Goal: Task Accomplishment & Management: Manage account settings

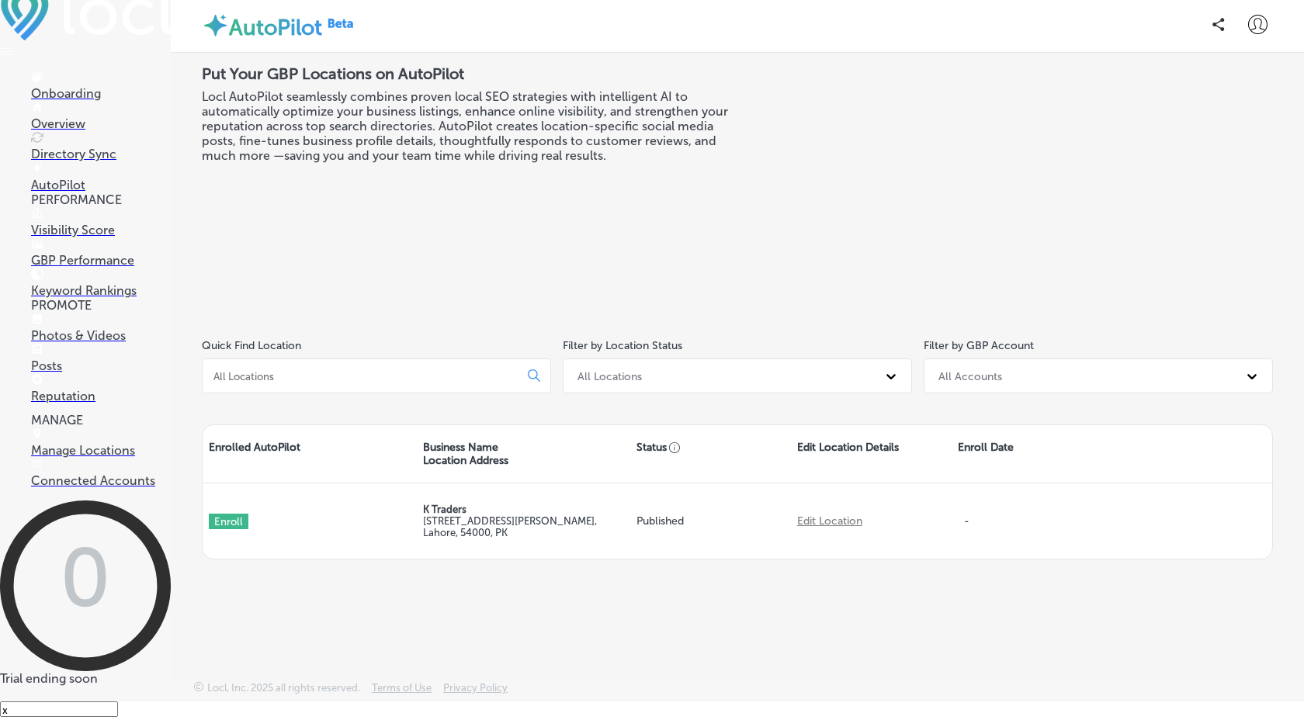
click at [80, 237] on p "Visibility Score" at bounding box center [101, 230] width 140 height 15
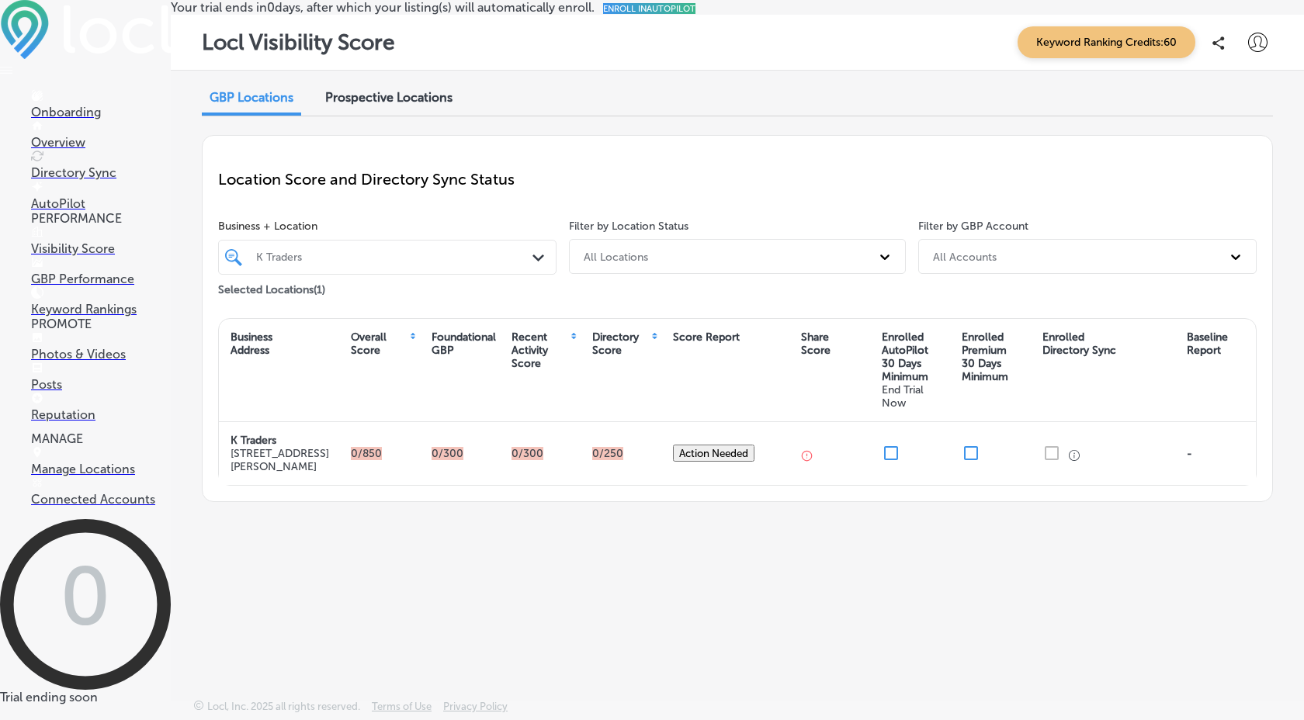
click at [386, 116] on div "Prospective Locations" at bounding box center [389, 98] width 151 height 33
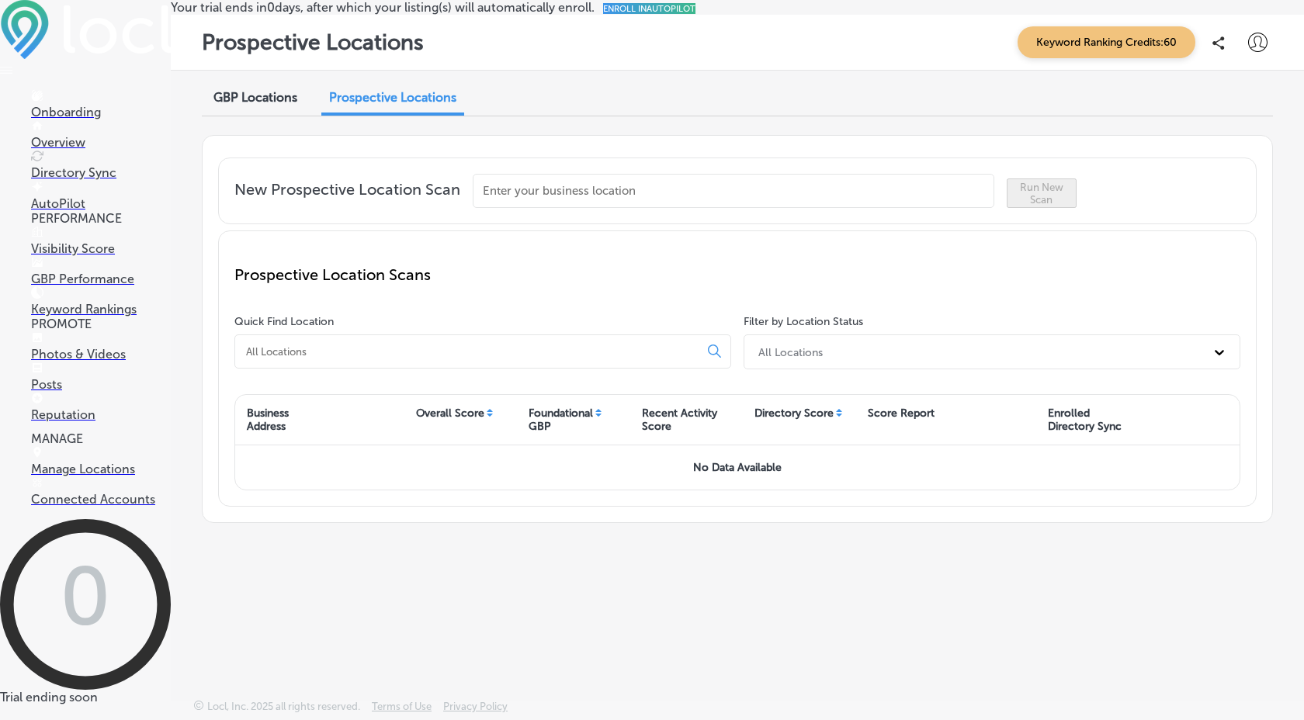
click at [236, 105] on span "GBP Locations" at bounding box center [255, 97] width 84 height 15
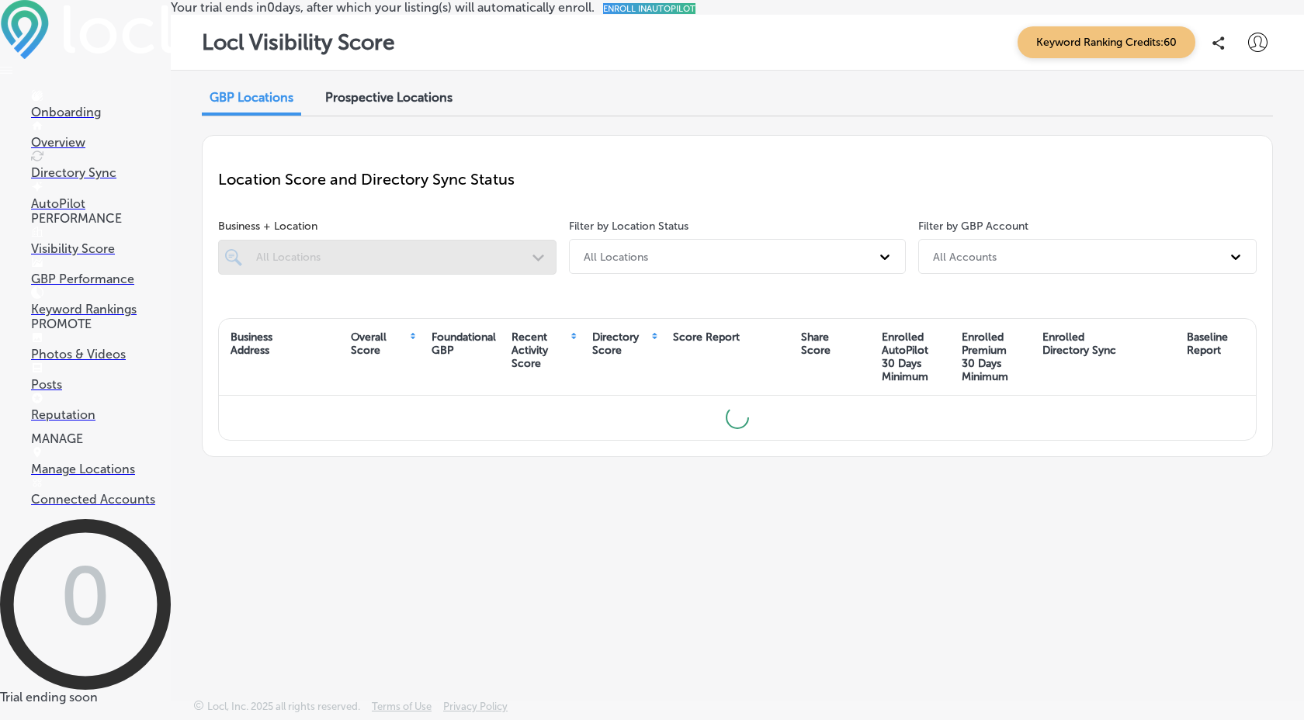
click at [425, 105] on span "Prospective Locations" at bounding box center [388, 97] width 127 height 15
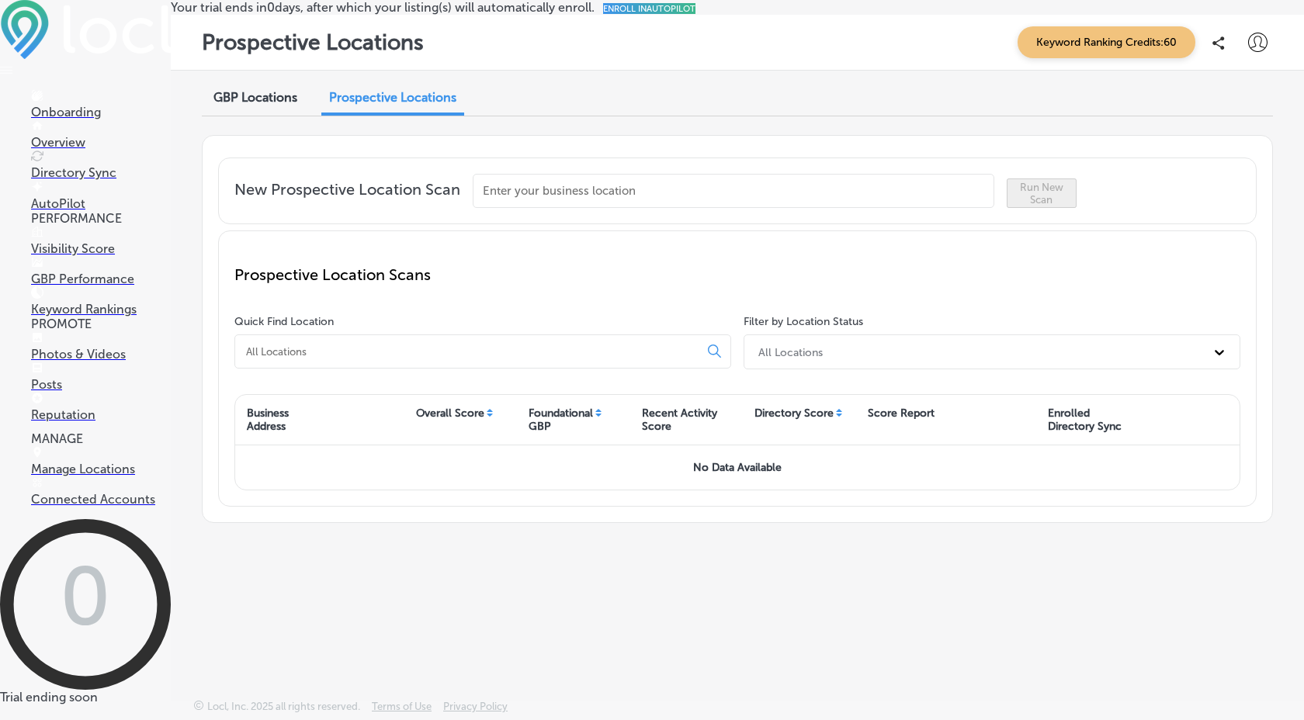
click at [245, 116] on div "GBP Locations" at bounding box center [255, 98] width 107 height 33
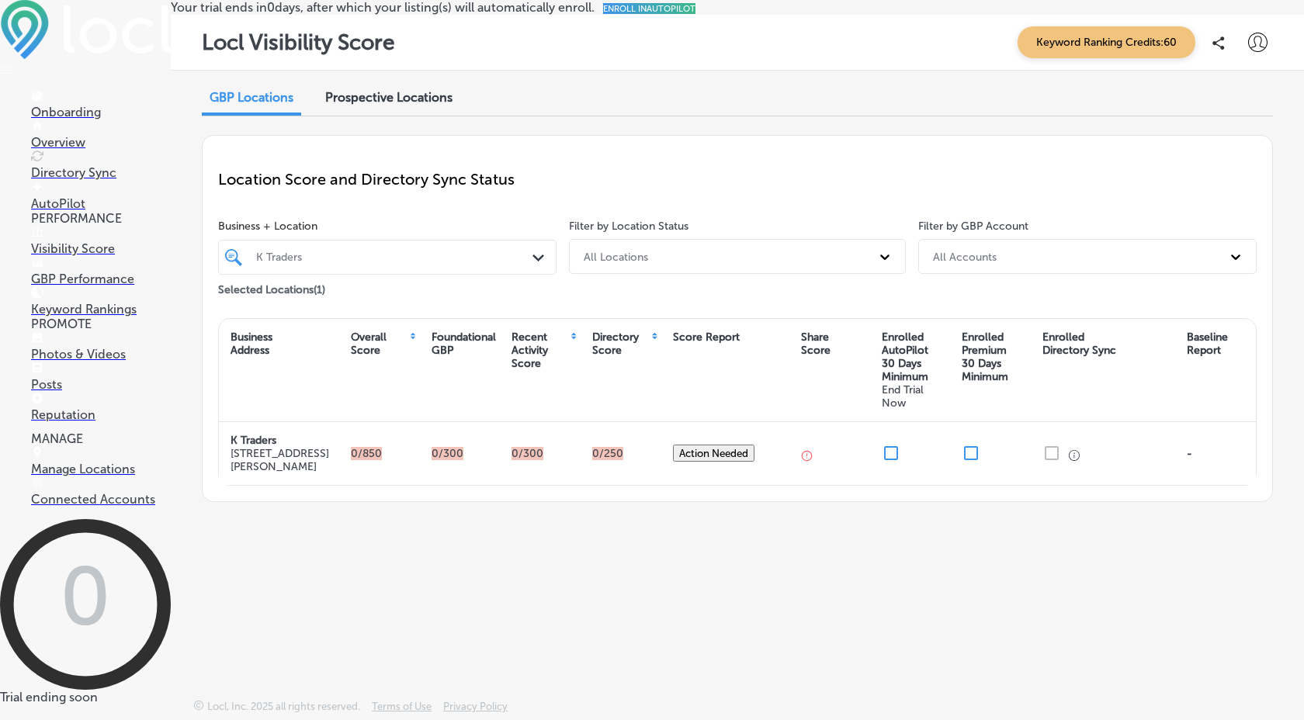
scroll to position [19, 0]
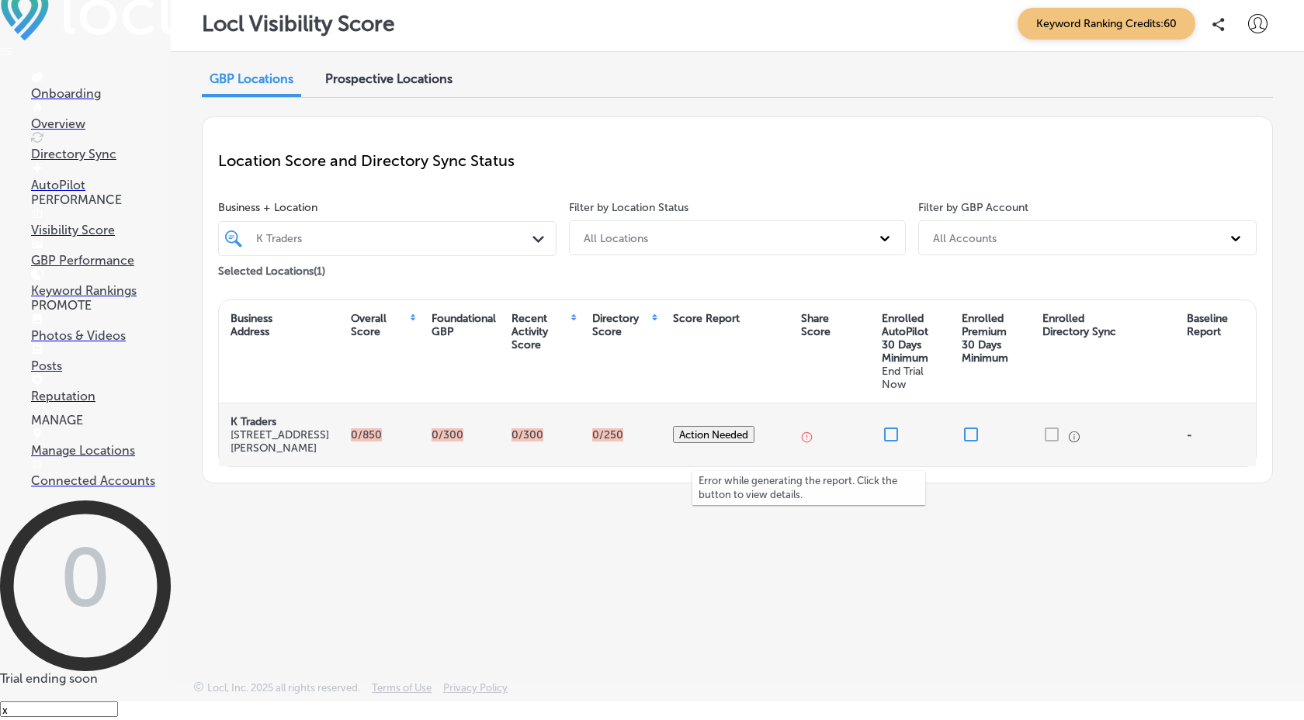
click at [810, 442] on icon "button" at bounding box center [807, 437] width 10 height 10
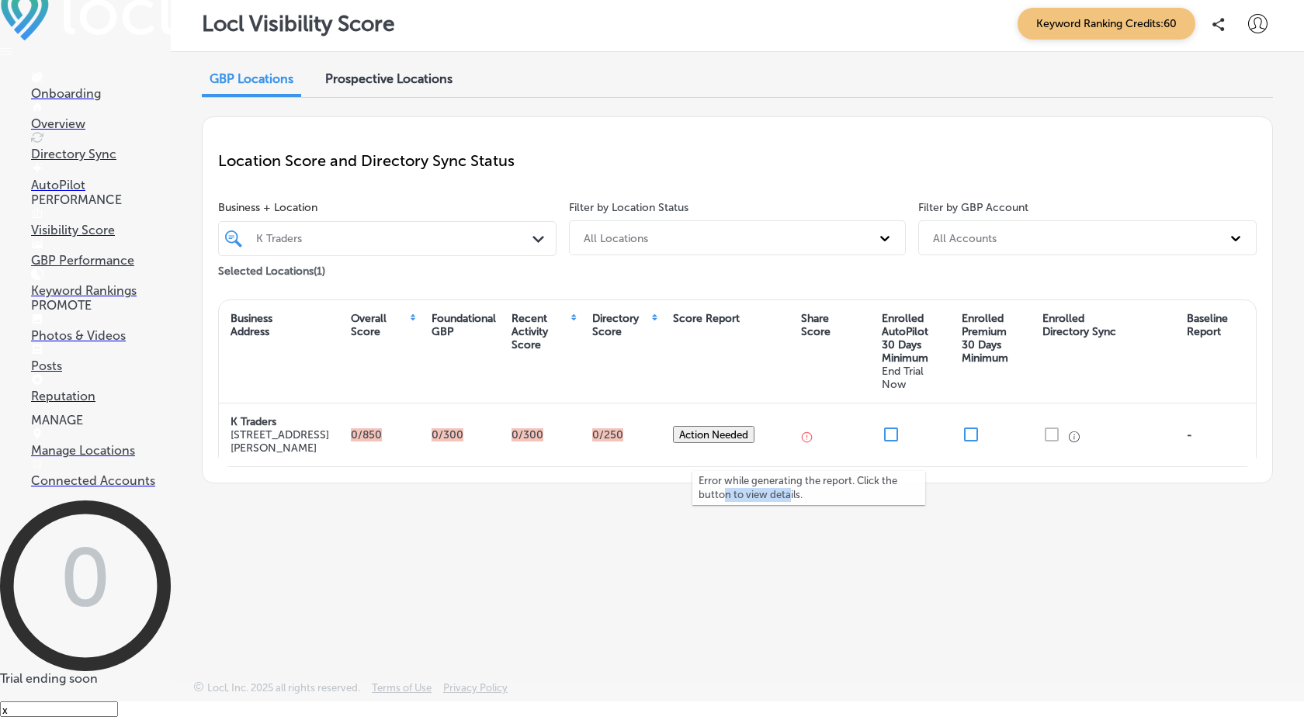
drag, startPoint x: 788, startPoint y: 494, endPoint x: 723, endPoint y: 493, distance: 65.2
click at [723, 493] on p "Error while generating the report. Click the button to view details." at bounding box center [808, 488] width 220 height 28
drag, startPoint x: 701, startPoint y: 486, endPoint x: 829, endPoint y: 487, distance: 128.1
click at [829, 487] on p "Error while generating the report. Click the button to view details." at bounding box center [808, 488] width 220 height 28
click at [812, 528] on div "GBP Locations Prospective Locations Location Score and Directory Sync Status Bu…" at bounding box center [737, 330] width 1133 height 556
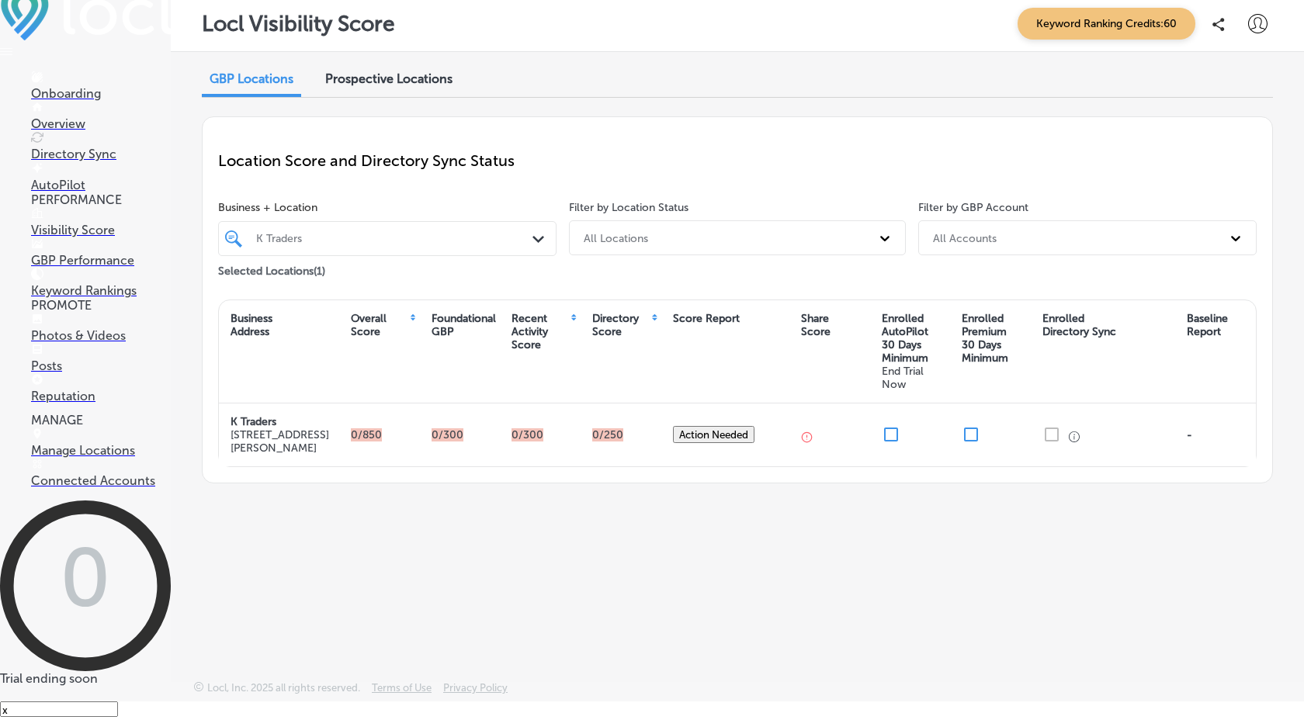
scroll to position [0, 0]
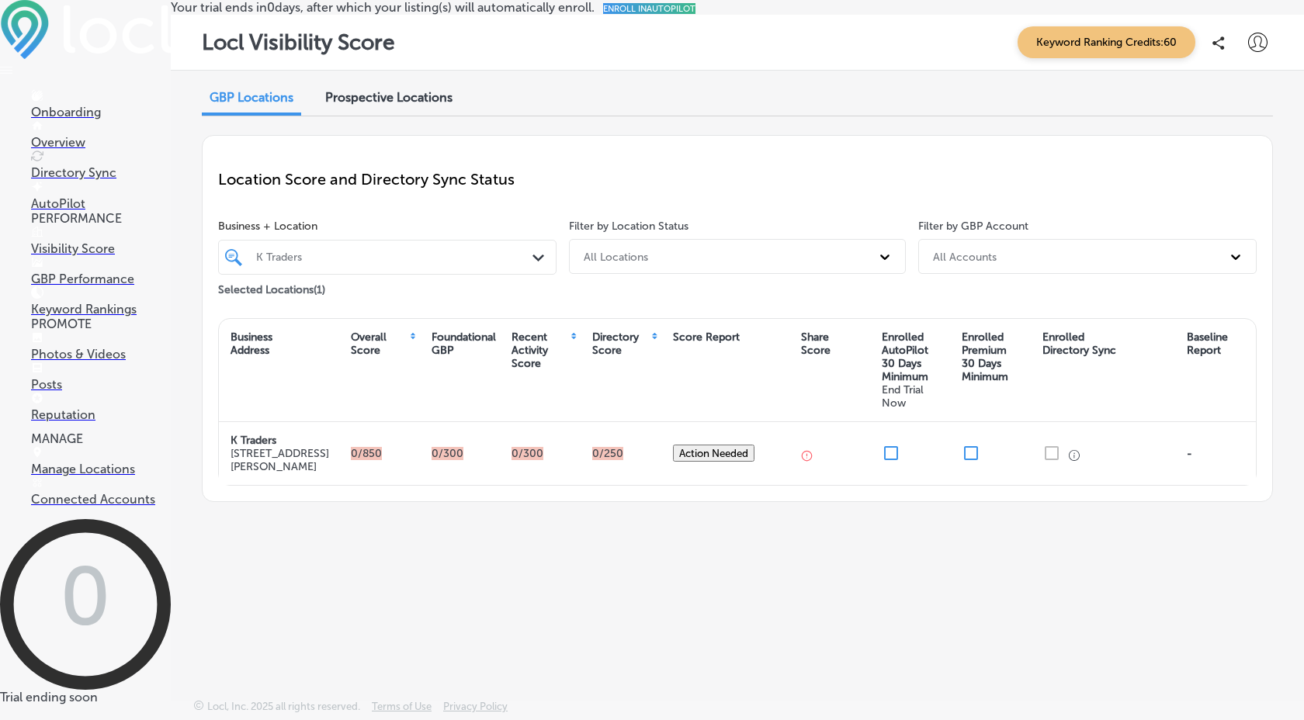
click at [794, 15] on p "Your trial ends [DATE], after which your listing(s) will automatically enroll. …" at bounding box center [737, 7] width 1133 height 15
click at [788, 15] on p "Your trial ends [DATE], after which your listing(s) will automatically enroll. …" at bounding box center [737, 7] width 1133 height 15
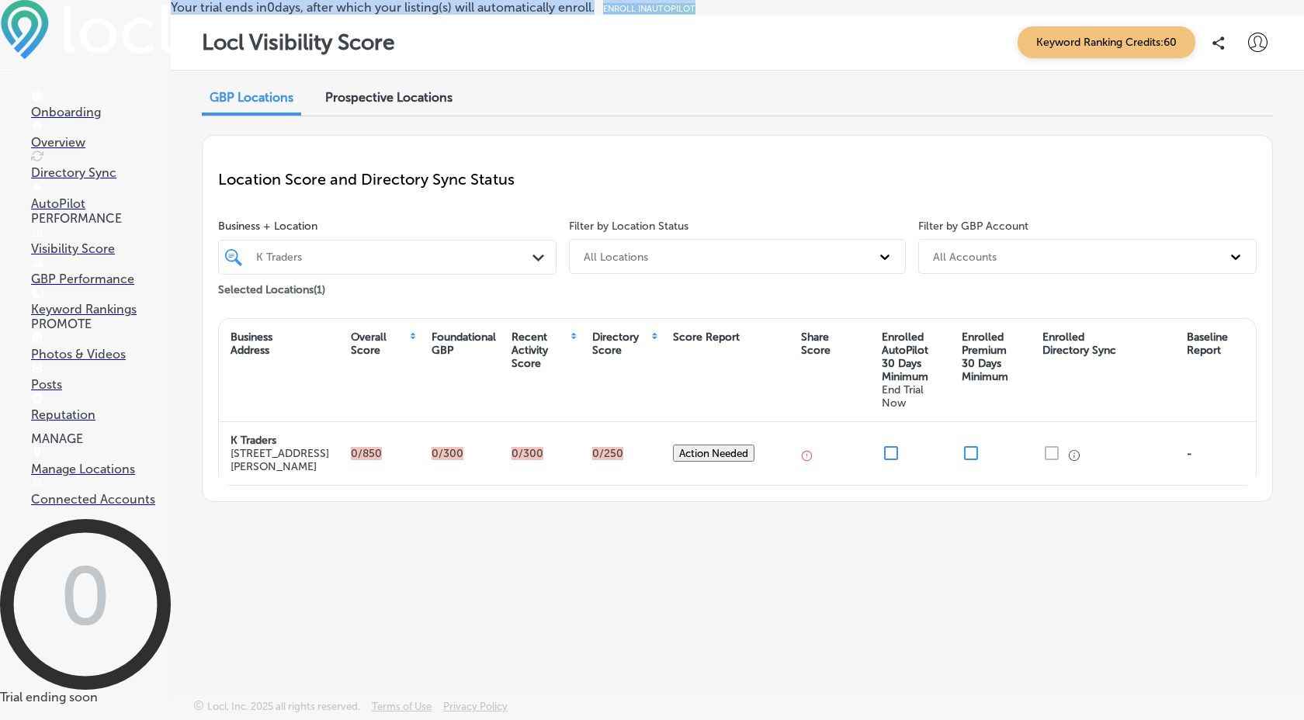
click at [788, 15] on p "Your trial ends [DATE], after which your listing(s) will automatically enroll. …" at bounding box center [737, 7] width 1133 height 15
click at [416, 105] on span "Prospective Locations" at bounding box center [388, 97] width 127 height 15
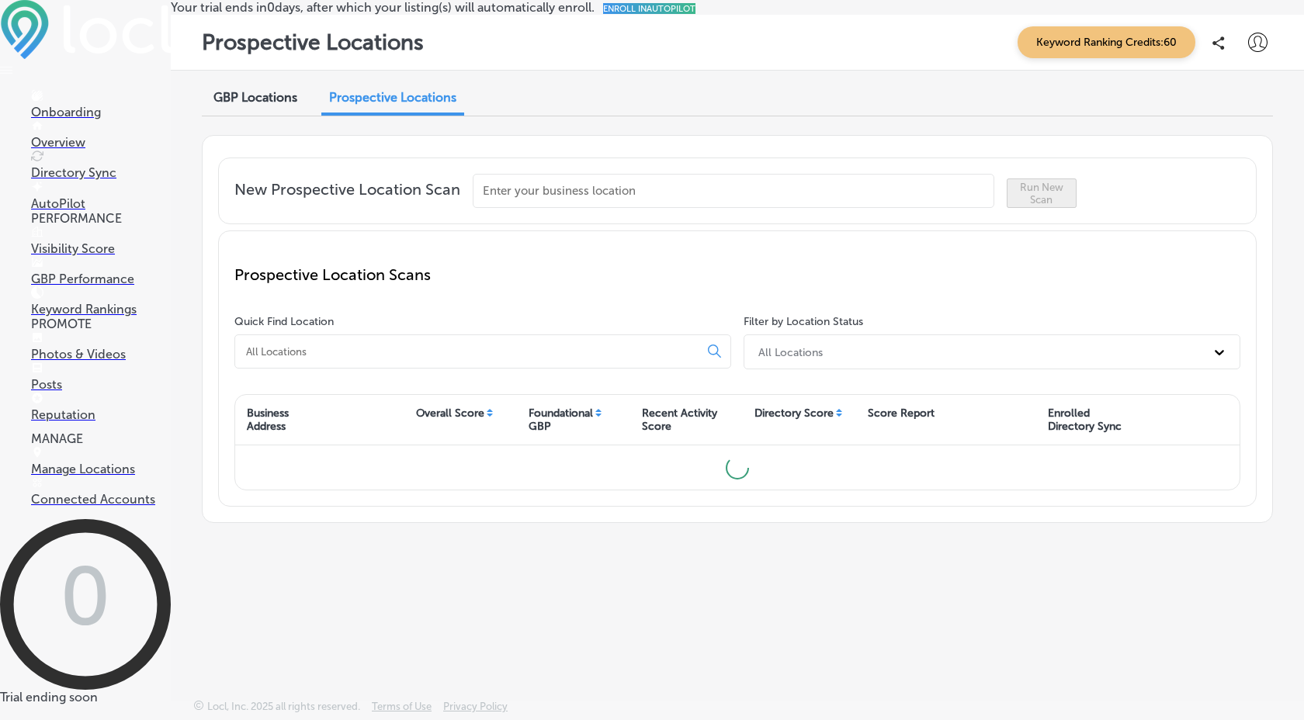
click at [279, 105] on span "GBP Locations" at bounding box center [255, 97] width 84 height 15
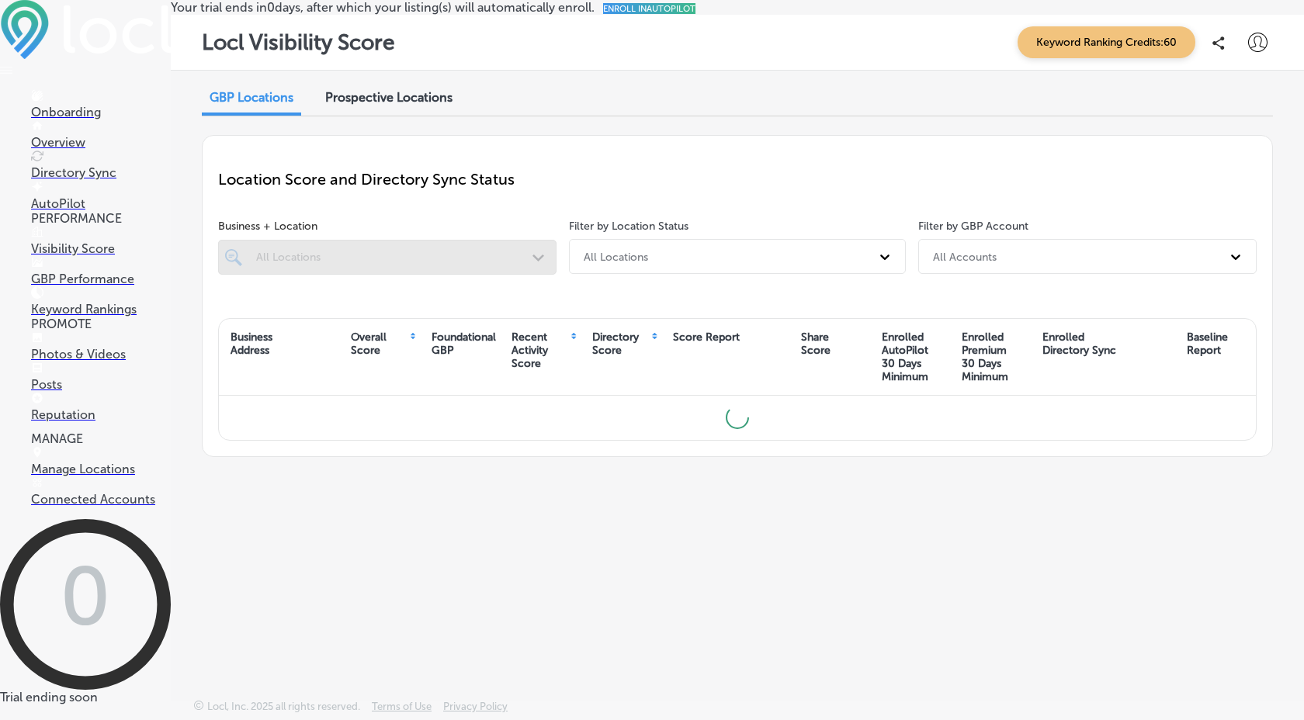
click at [436, 105] on span "Prospective Locations" at bounding box center [388, 97] width 127 height 15
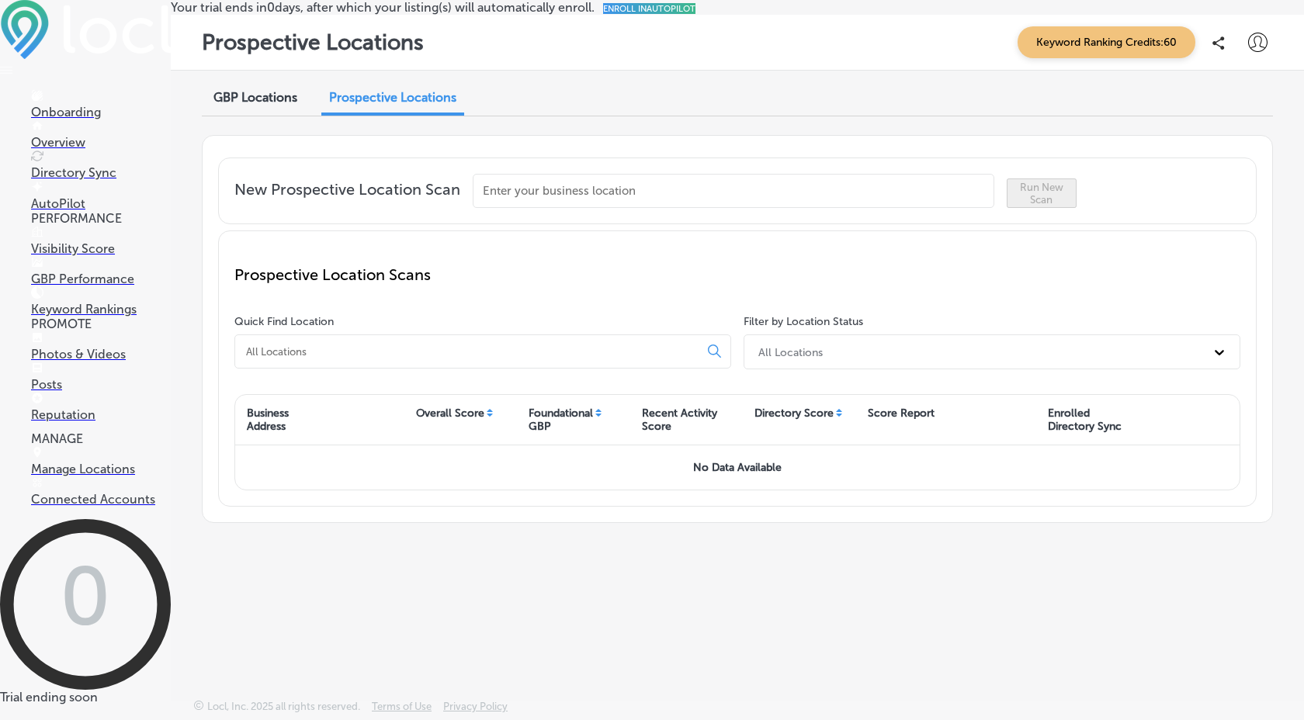
scroll to position [19, 0]
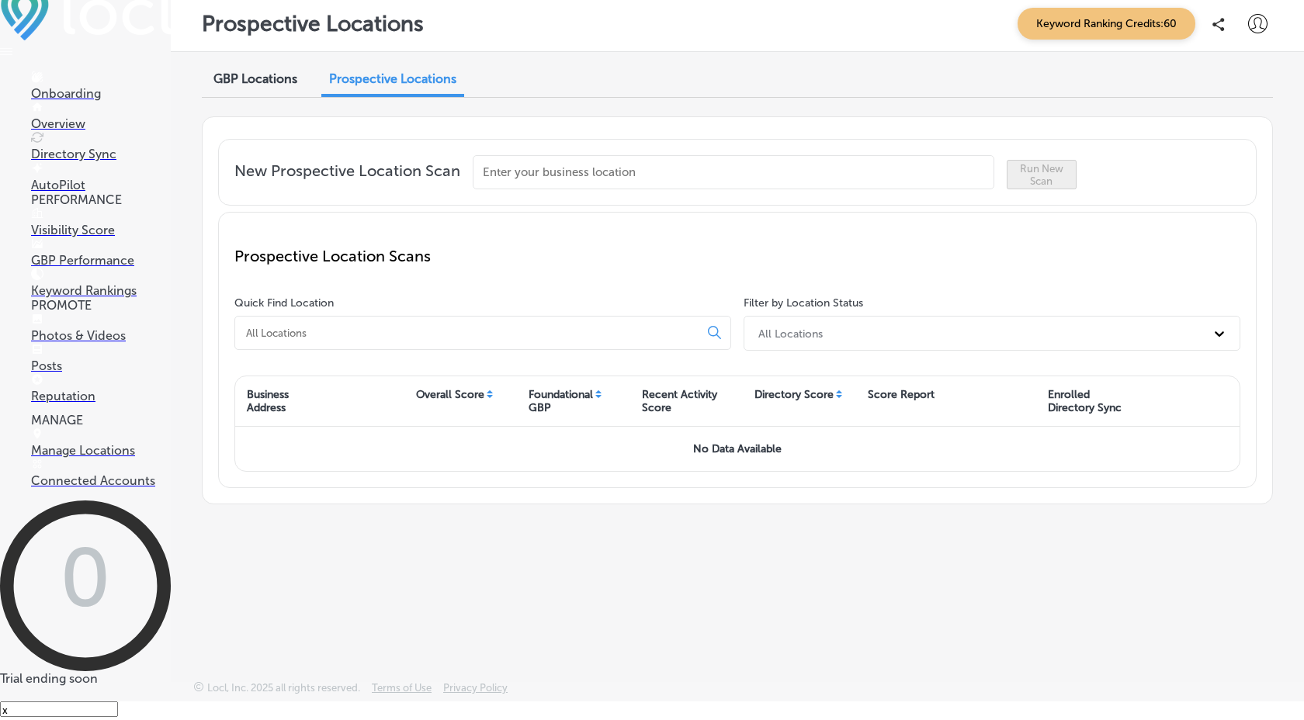
click at [60, 560] on text "0" at bounding box center [85, 578] width 51 height 98
click at [118, 671] on p "Trial ending soon" at bounding box center [85, 678] width 171 height 15
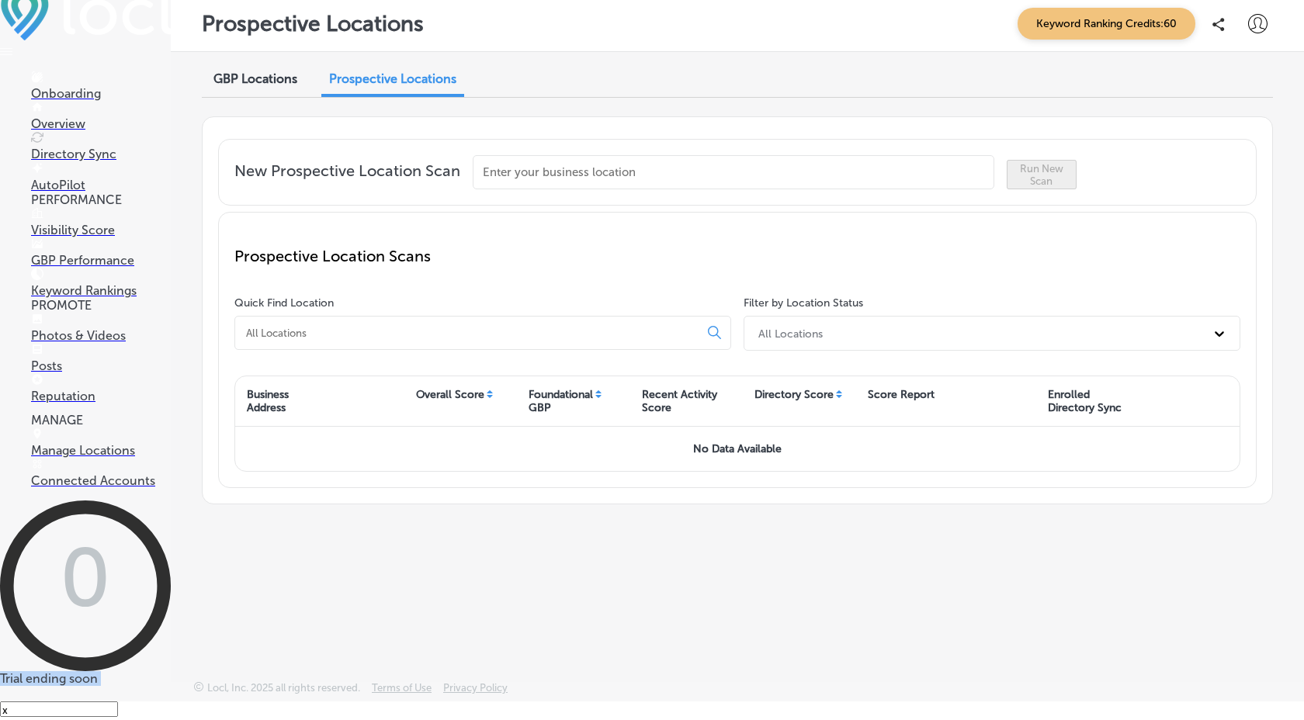
click at [118, 671] on p "Trial ending soon" at bounding box center [85, 678] width 171 height 15
click at [430, 573] on div "GBP Locations Prospective Locations New Prospective Location Scan Run [GEOGRAPH…" at bounding box center [737, 330] width 1133 height 556
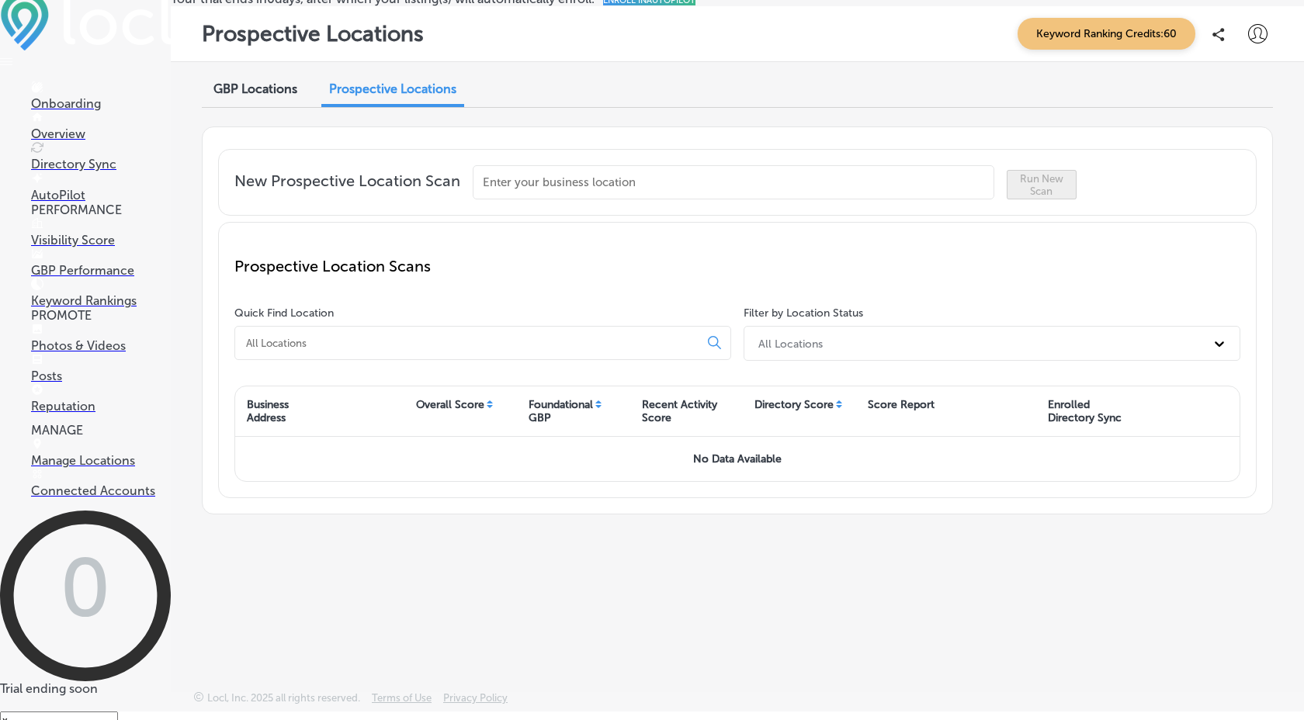
scroll to position [0, 0]
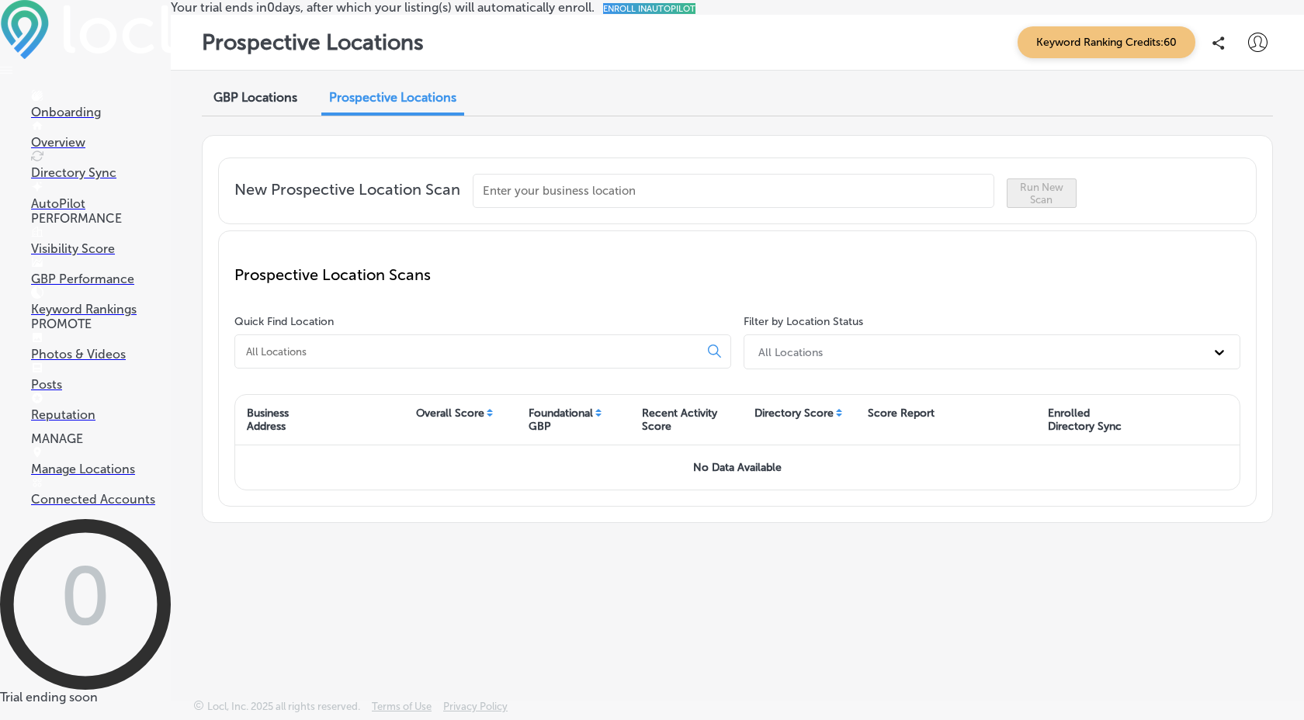
click at [728, 487] on div "Business Address Overall Score Foundational GBP Recent Activity Score Directory…" at bounding box center [737, 442] width 1006 height 96
click at [266, 105] on span "GBP Locations" at bounding box center [255, 97] width 84 height 15
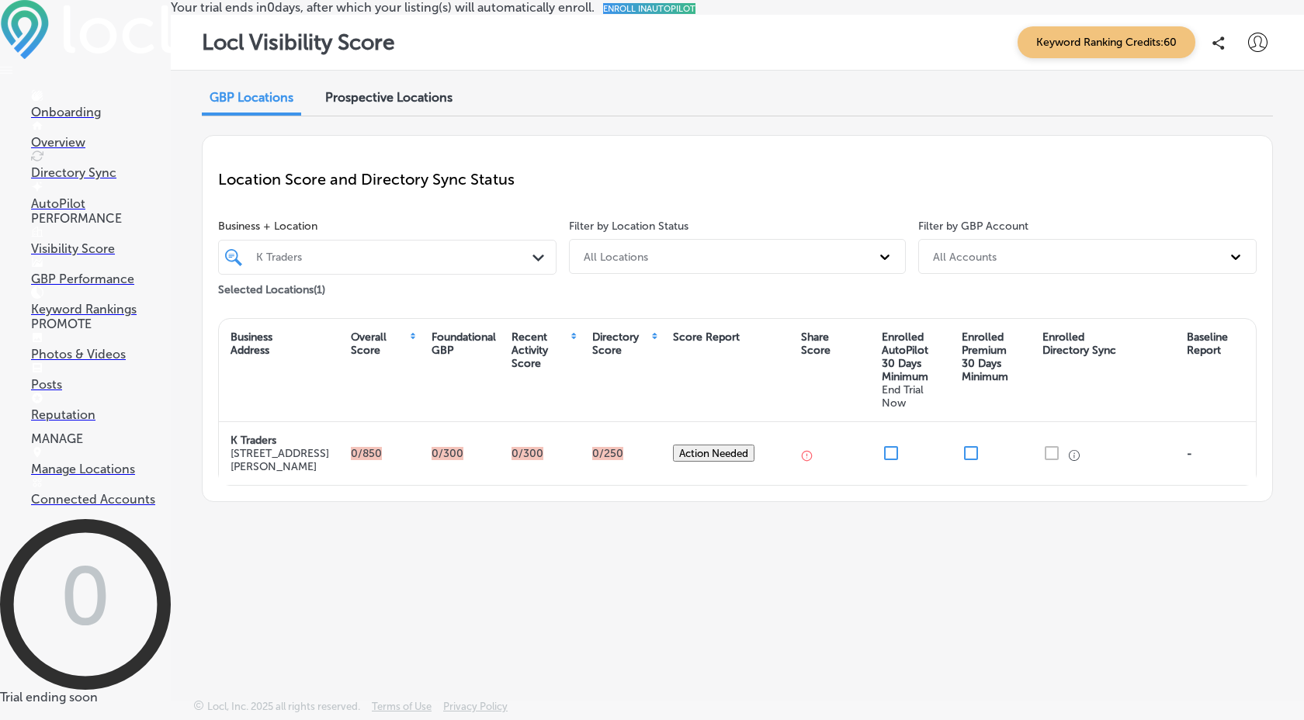
click at [126, 285] on p "GBP Performance" at bounding box center [101, 279] width 140 height 15
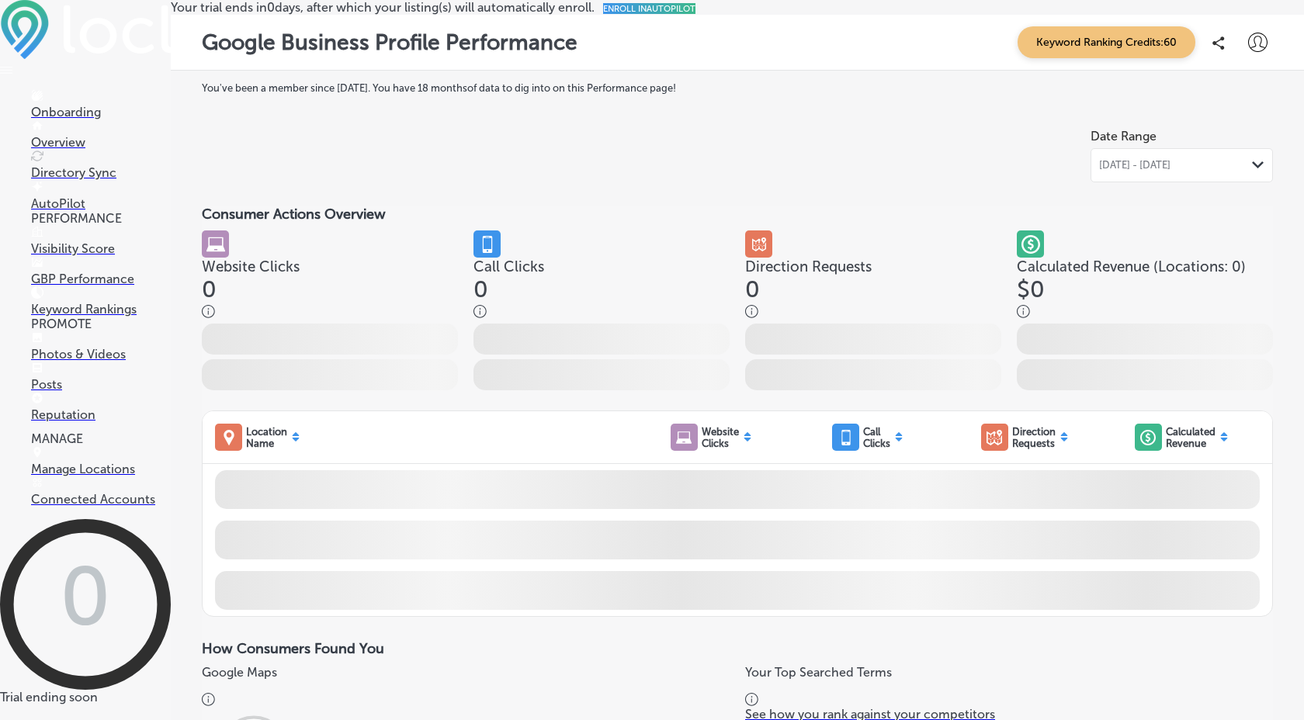
click at [70, 306] on p "Keyword Rankings" at bounding box center [101, 309] width 140 height 15
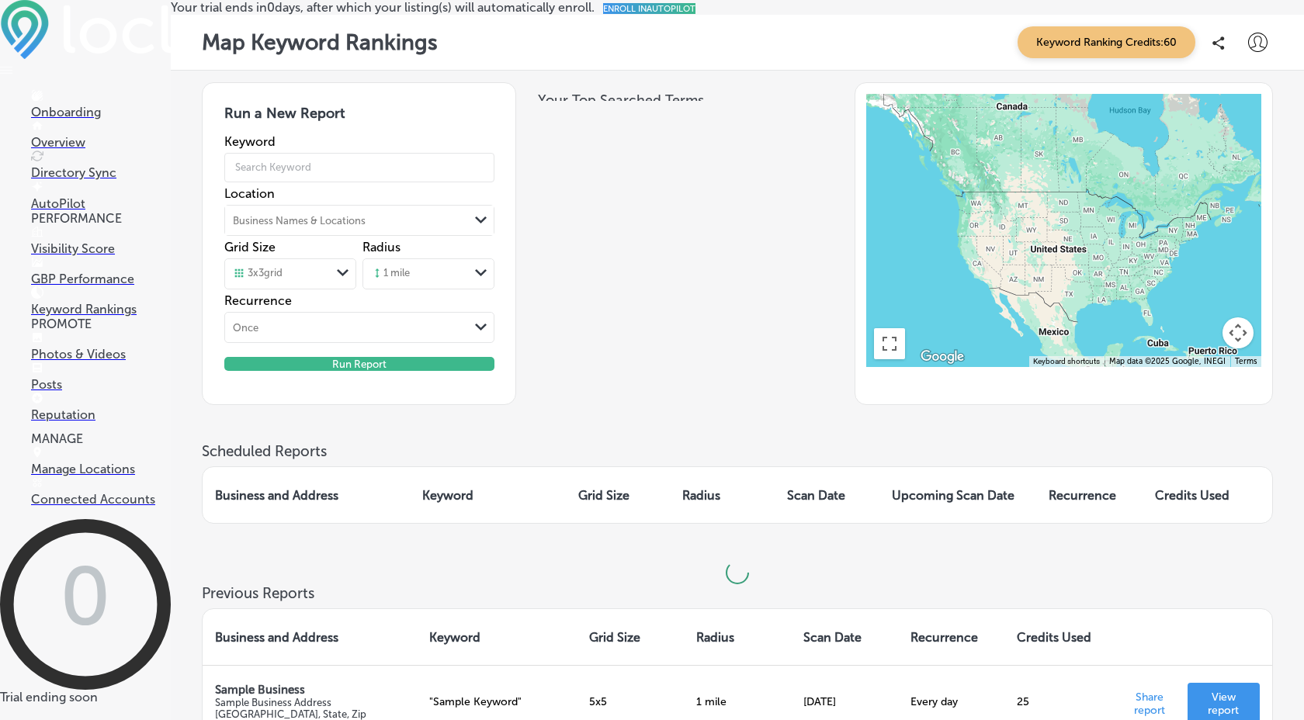
click at [99, 166] on p "Directory Sync" at bounding box center [101, 172] width 140 height 15
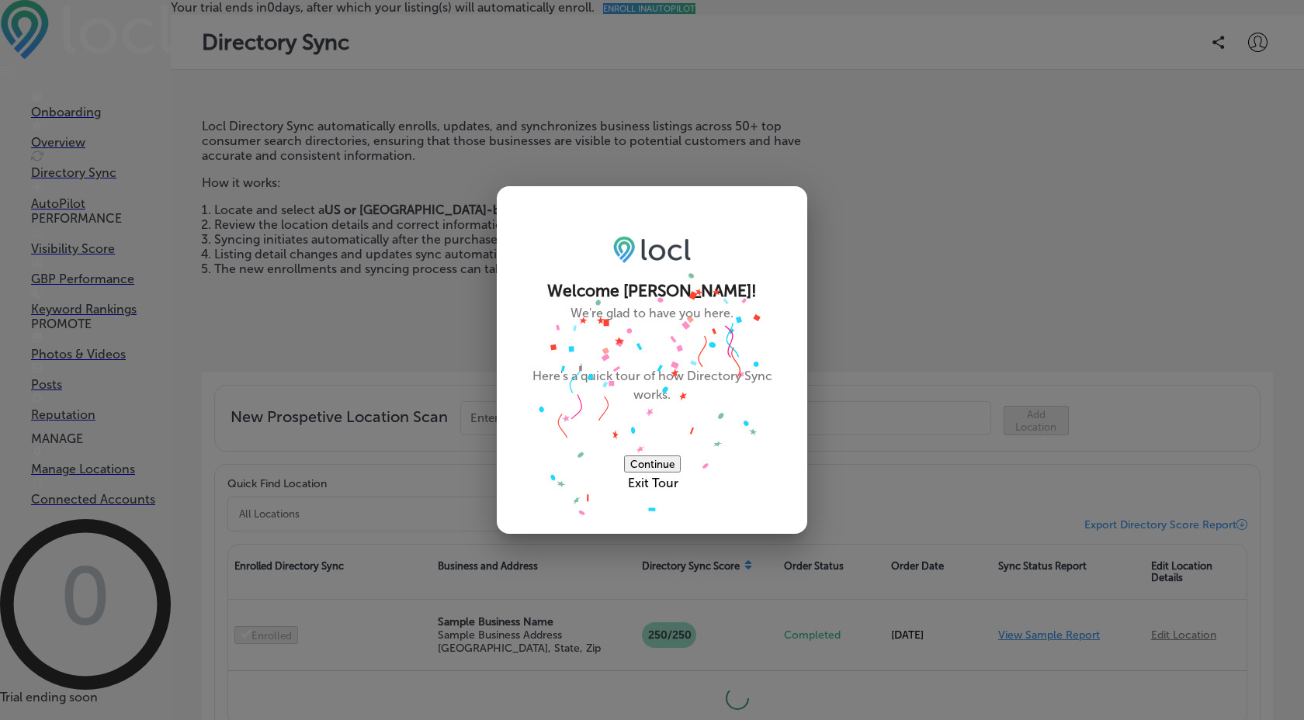
click at [677, 456] on button "Continue" at bounding box center [652, 464] width 57 height 17
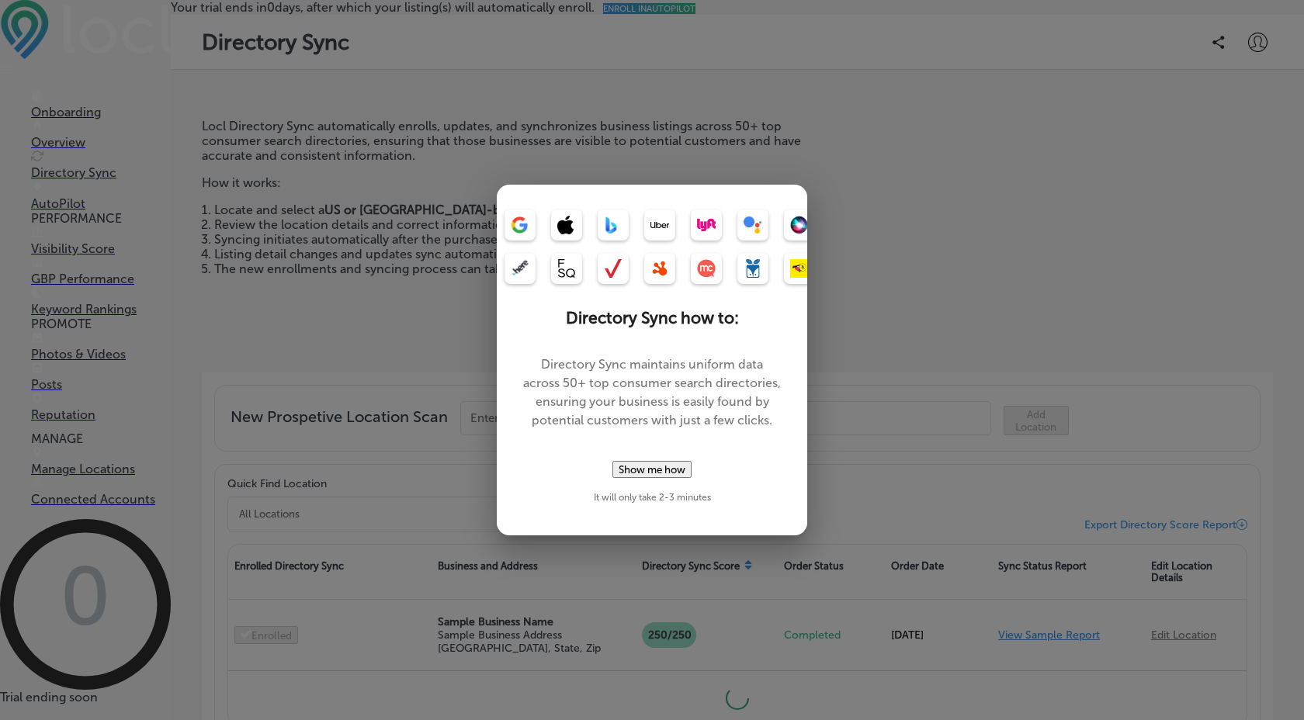
click at [639, 472] on button "Show me how" at bounding box center [651, 469] width 79 height 17
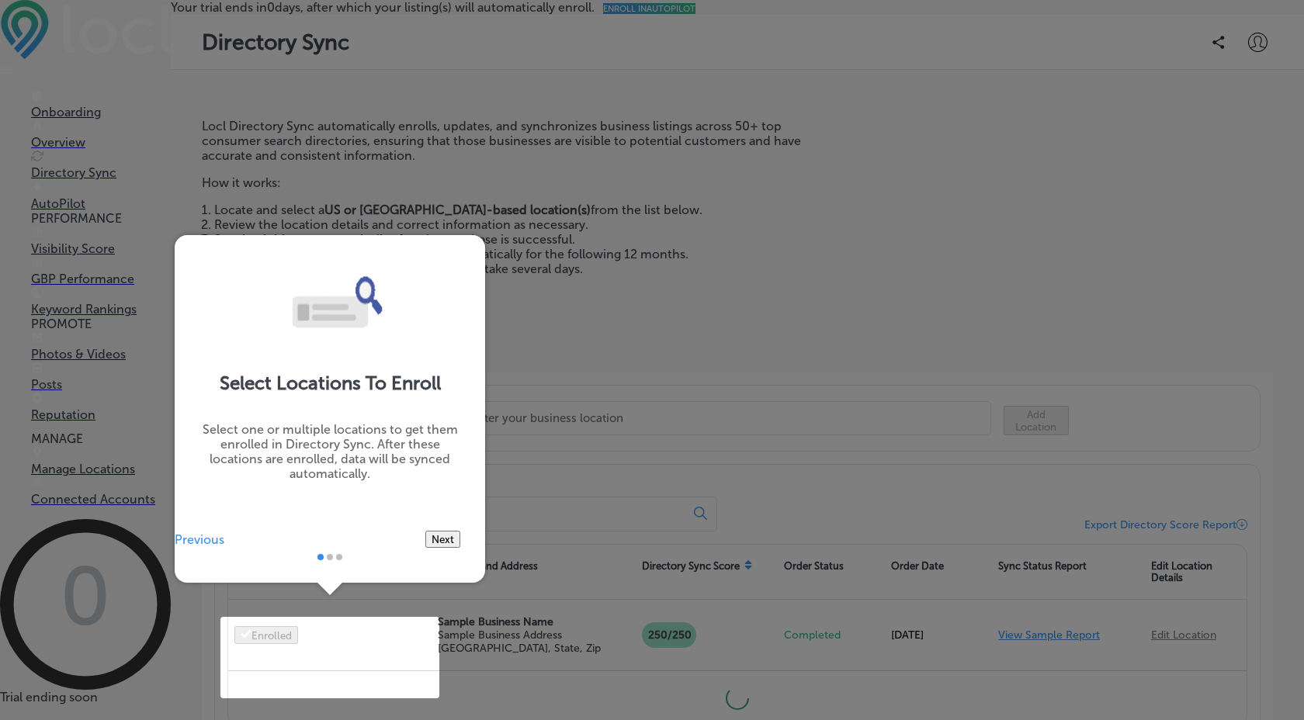
click at [425, 548] on button "Next" at bounding box center [442, 539] width 35 height 17
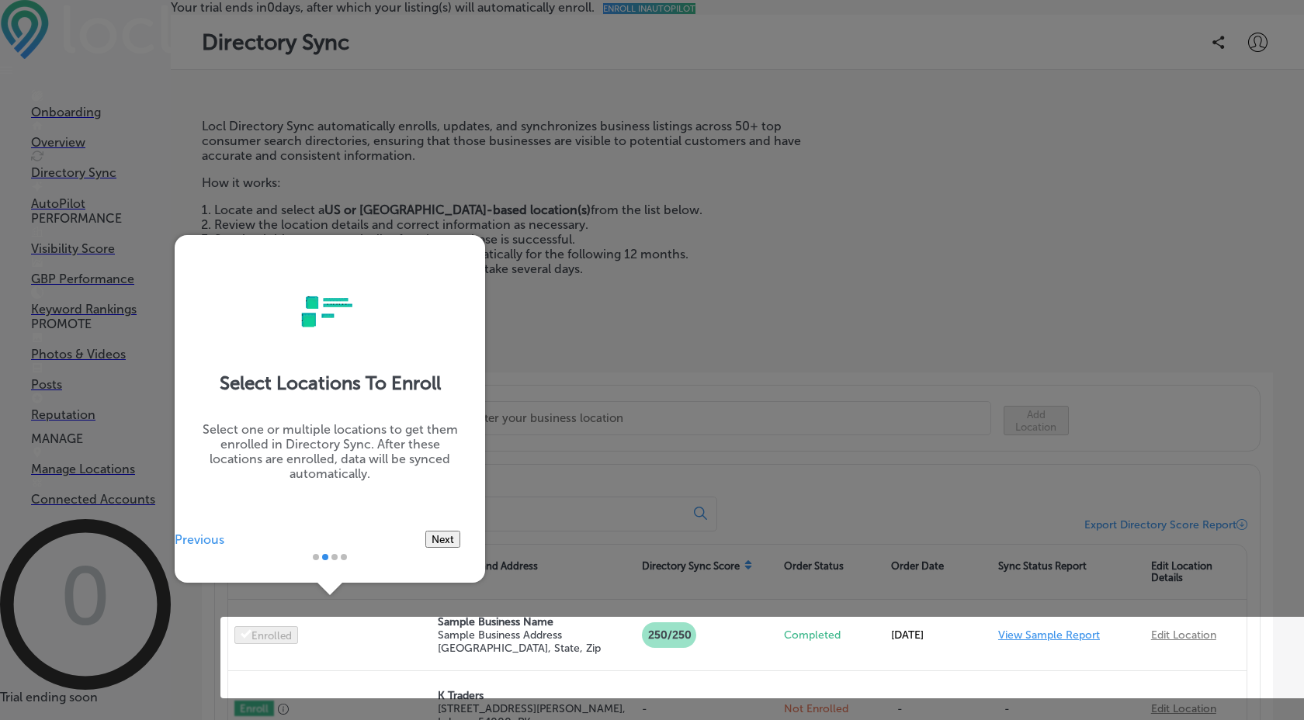
scroll to position [19, 0]
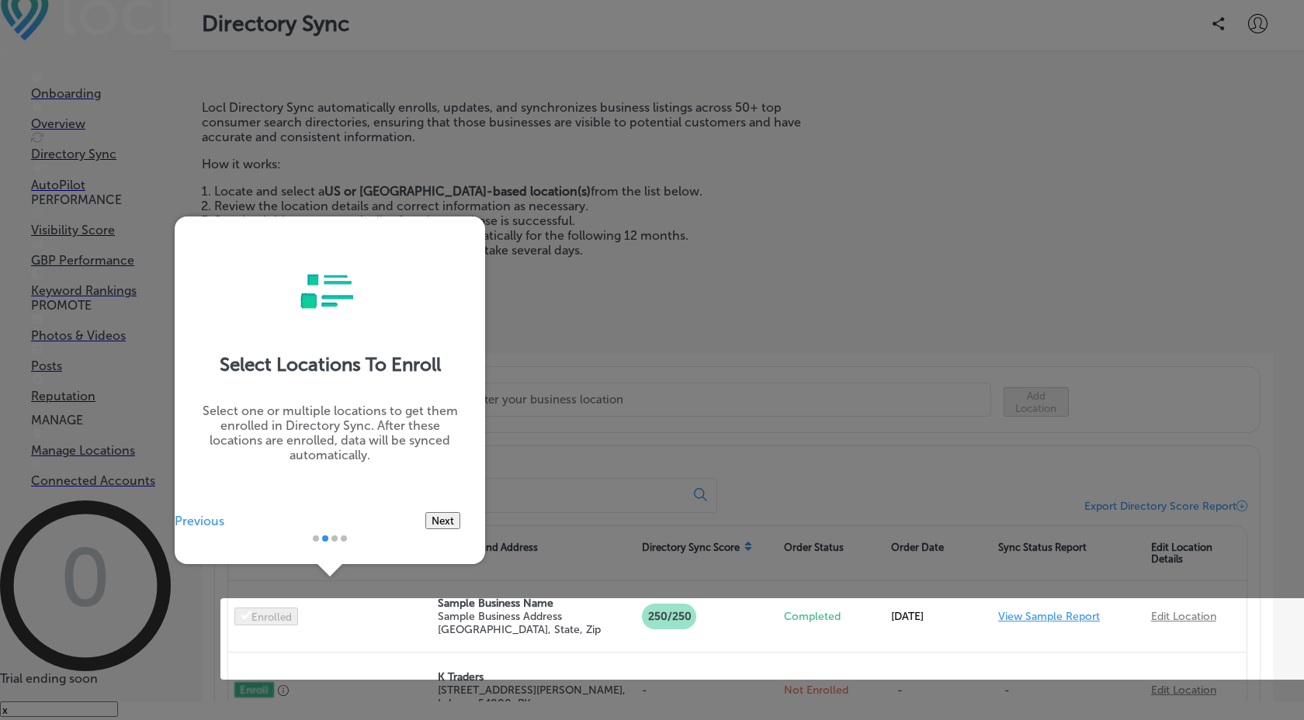
click at [686, 441] on div at bounding box center [652, 350] width 1304 height 739
click at [425, 529] on button "Next" at bounding box center [442, 520] width 35 height 17
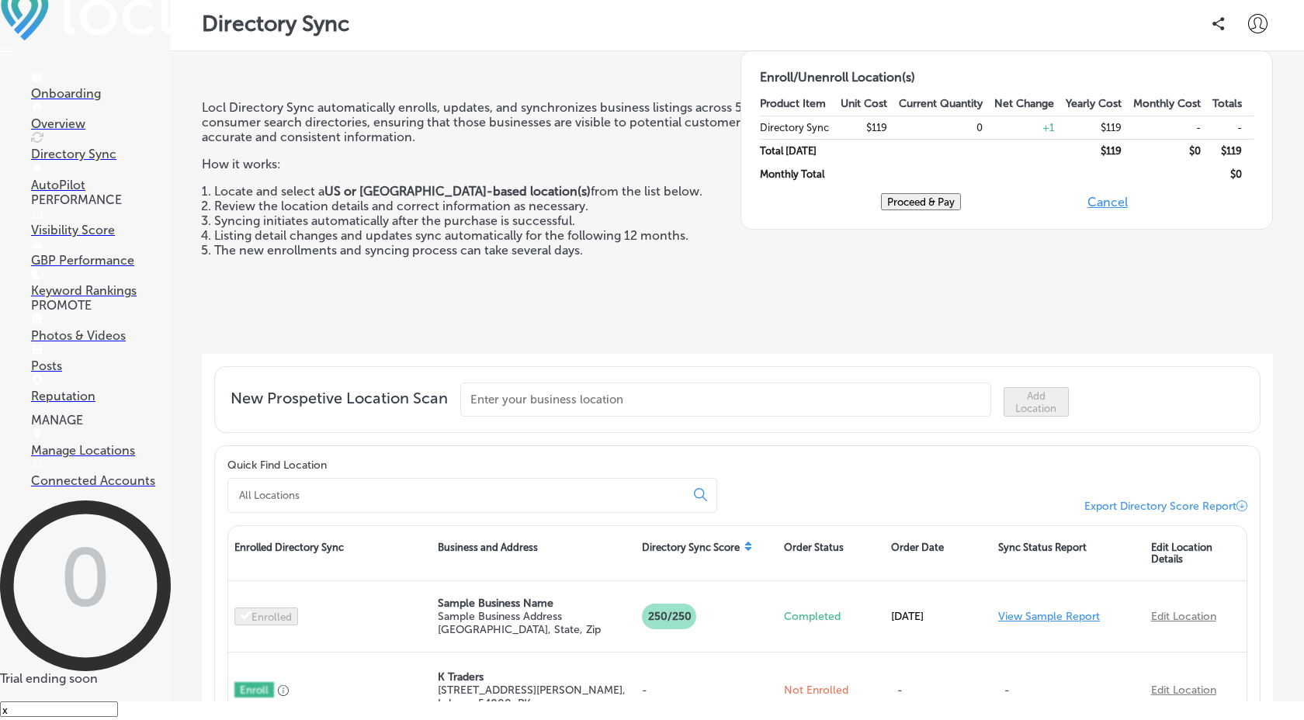
click at [1132, 210] on button "Cancel" at bounding box center [1108, 201] width 50 height 17
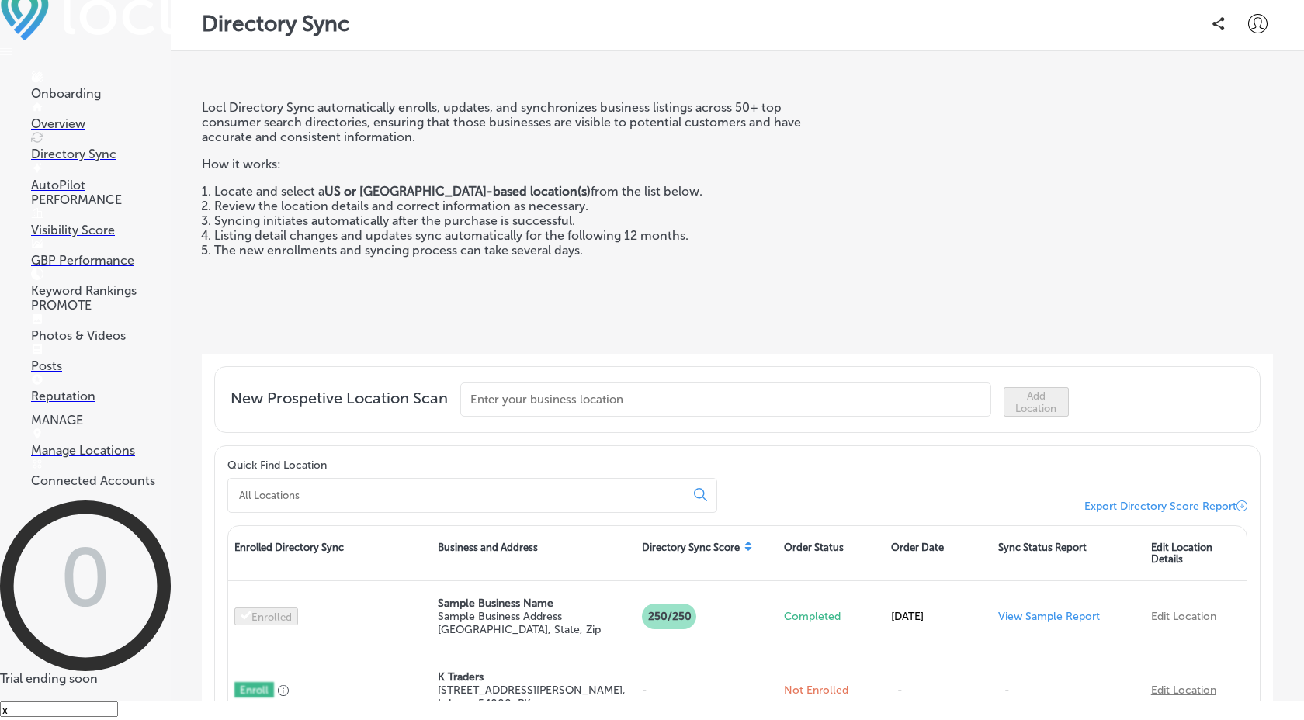
scroll to position [0, 0]
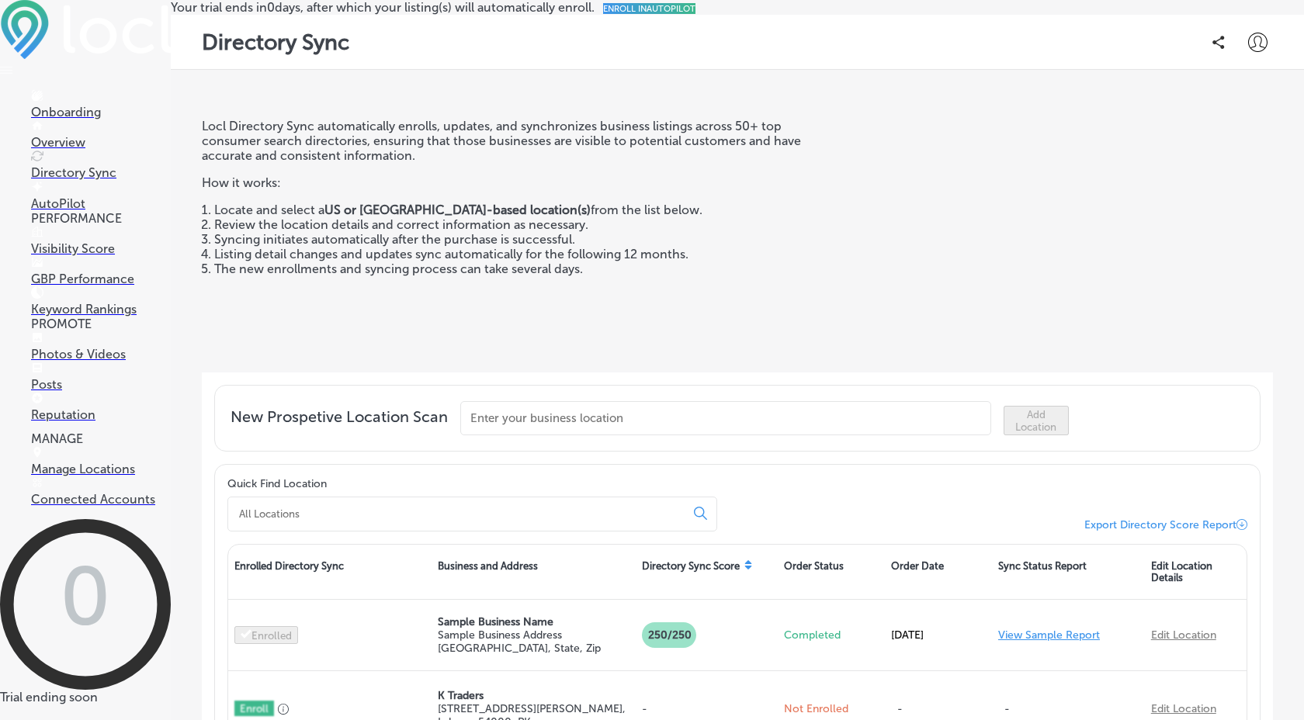
click at [594, 15] on p "Your trial ends [DATE], after which your listing(s) will automatically enroll. …" at bounding box center [737, 7] width 1133 height 15
click at [431, 15] on div "Your trial ends [DATE], after which your listing(s) will automatically enroll. …" at bounding box center [737, 7] width 1133 height 15
drag, startPoint x: 430, startPoint y: 16, endPoint x: 891, endPoint y: 19, distance: 461.0
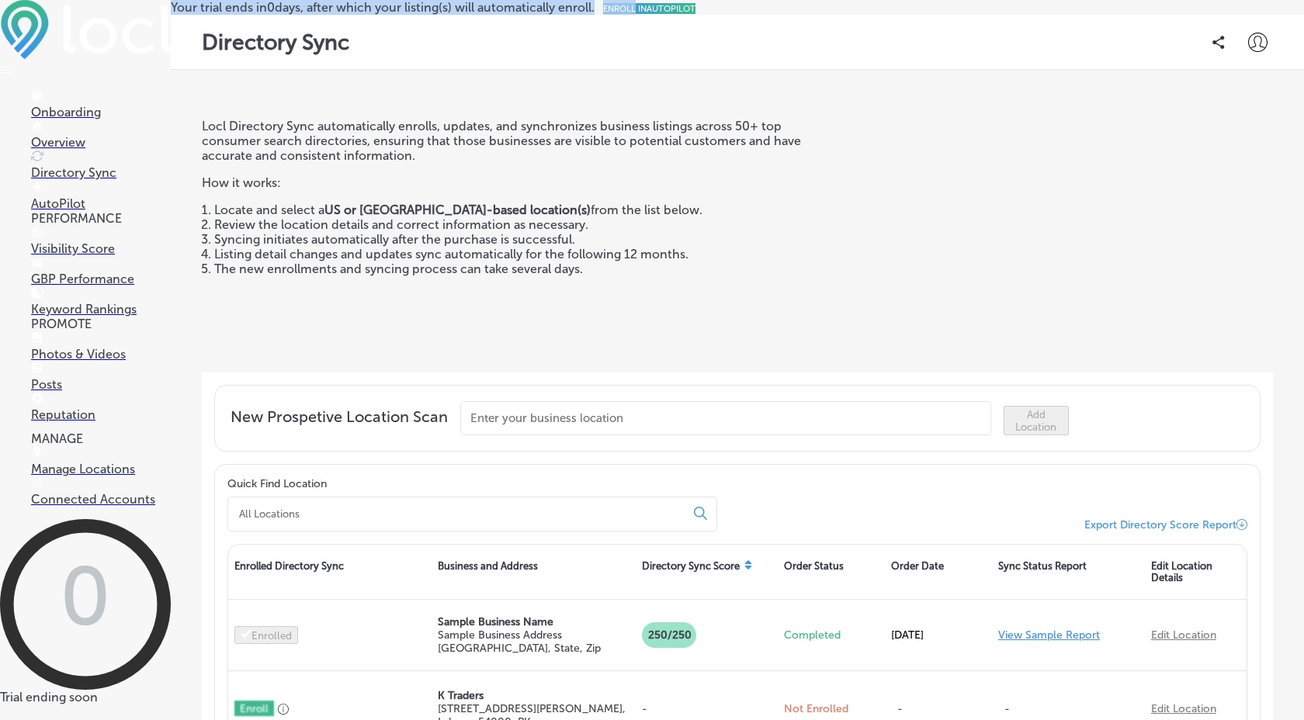
click at [891, 15] on div "Your trial ends [DATE], after which your listing(s) will automatically enroll. …" at bounding box center [737, 7] width 1133 height 15
click at [445, 15] on div "Your trial ends [DATE], after which your listing(s) will automatically enroll. …" at bounding box center [737, 7] width 1133 height 15
drag, startPoint x: 445, startPoint y: 19, endPoint x: 887, endPoint y: 19, distance: 442.3
click at [887, 15] on div "Your trial ends [DATE], after which your listing(s) will automatically enroll. …" at bounding box center [737, 7] width 1133 height 15
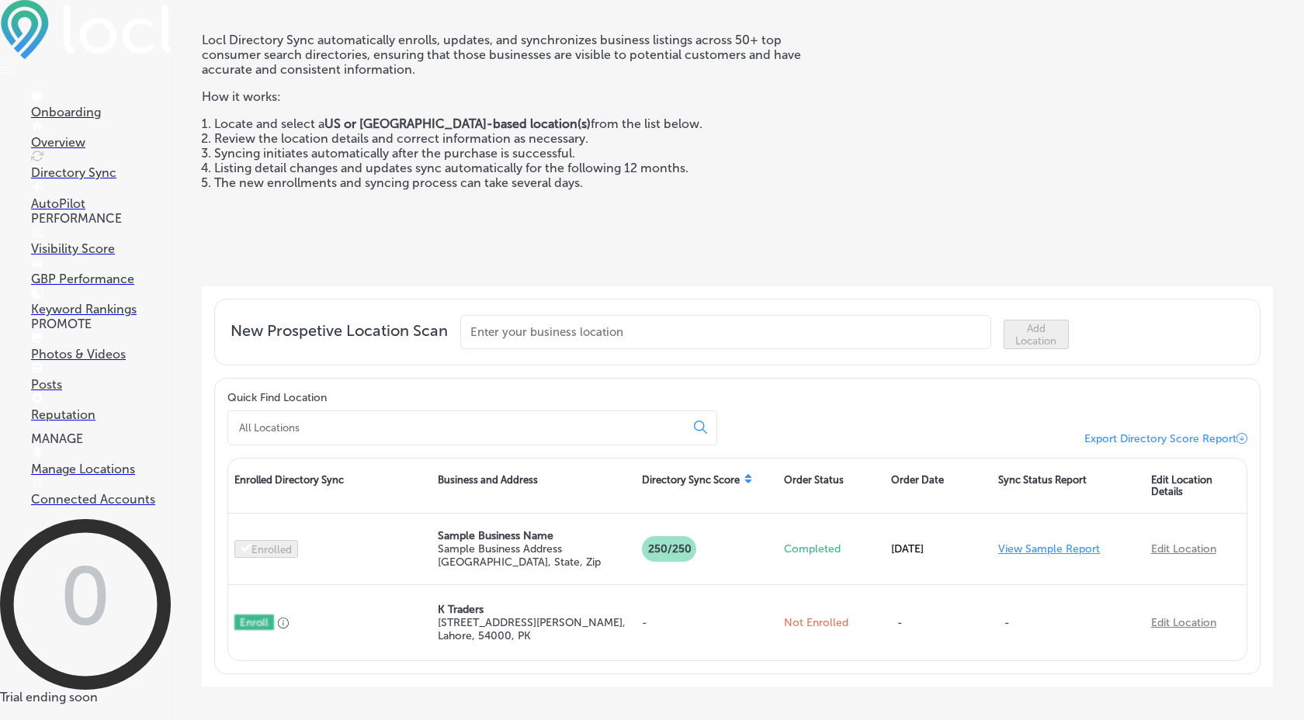
scroll to position [85, 0]
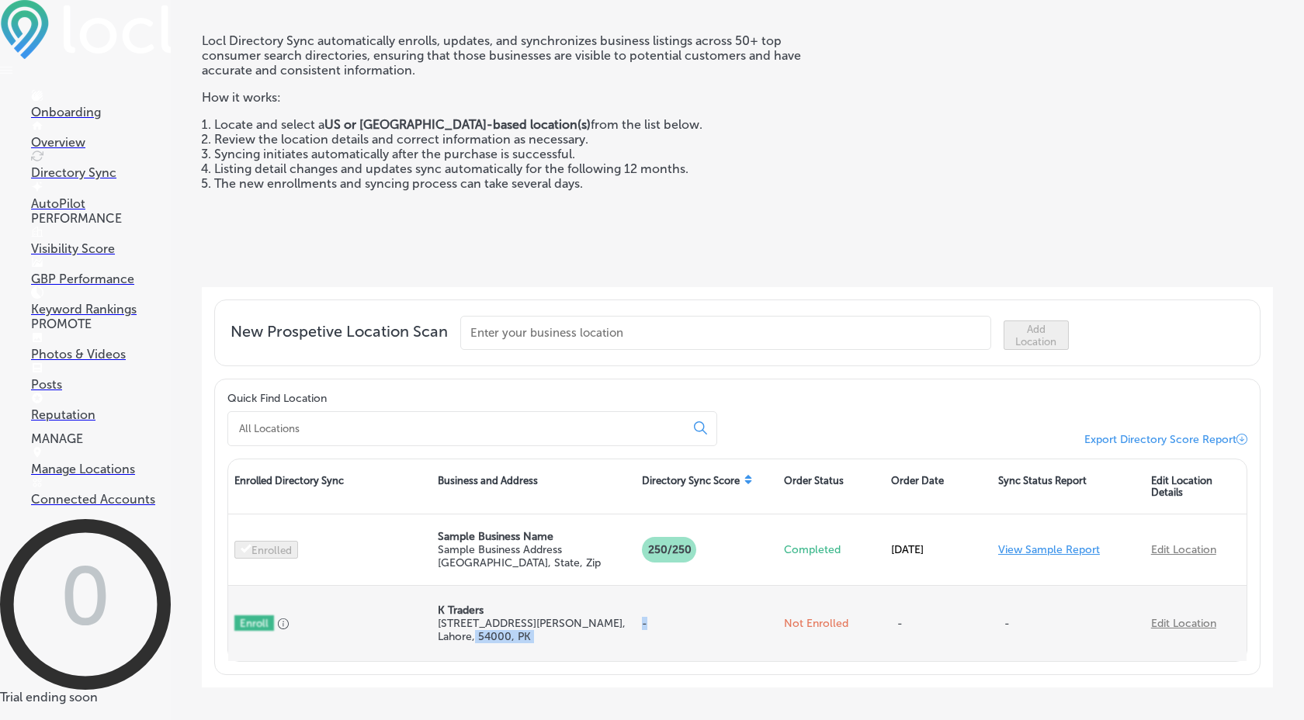
drag, startPoint x: 652, startPoint y: 649, endPoint x: 626, endPoint y: 648, distance: 25.6
click at [626, 648] on div "Enroll K Traders [STREET_ADDRESS][PERSON_NAME], PK - Not Enrolled - - Edit Loca…" at bounding box center [737, 623] width 1018 height 75
drag, startPoint x: 442, startPoint y: 636, endPoint x: 501, endPoint y: 657, distance: 63.1
click at [501, 643] on div "K Traders [STREET_ADDRESS][PERSON_NAME]" at bounding box center [533, 624] width 191 height 40
drag, startPoint x: 435, startPoint y: 634, endPoint x: 539, endPoint y: 670, distance: 110.2
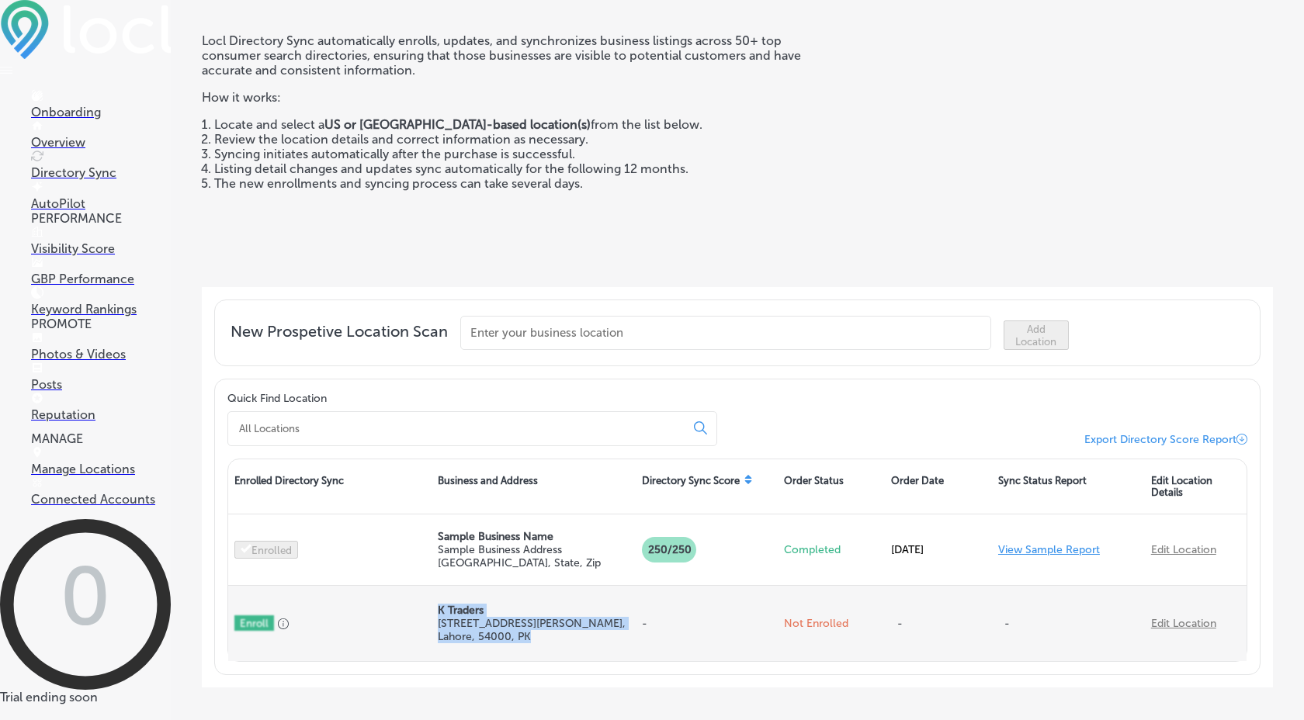
click at [539, 659] on div "K Traders [STREET_ADDRESS][PERSON_NAME]" at bounding box center [532, 623] width 203 height 71
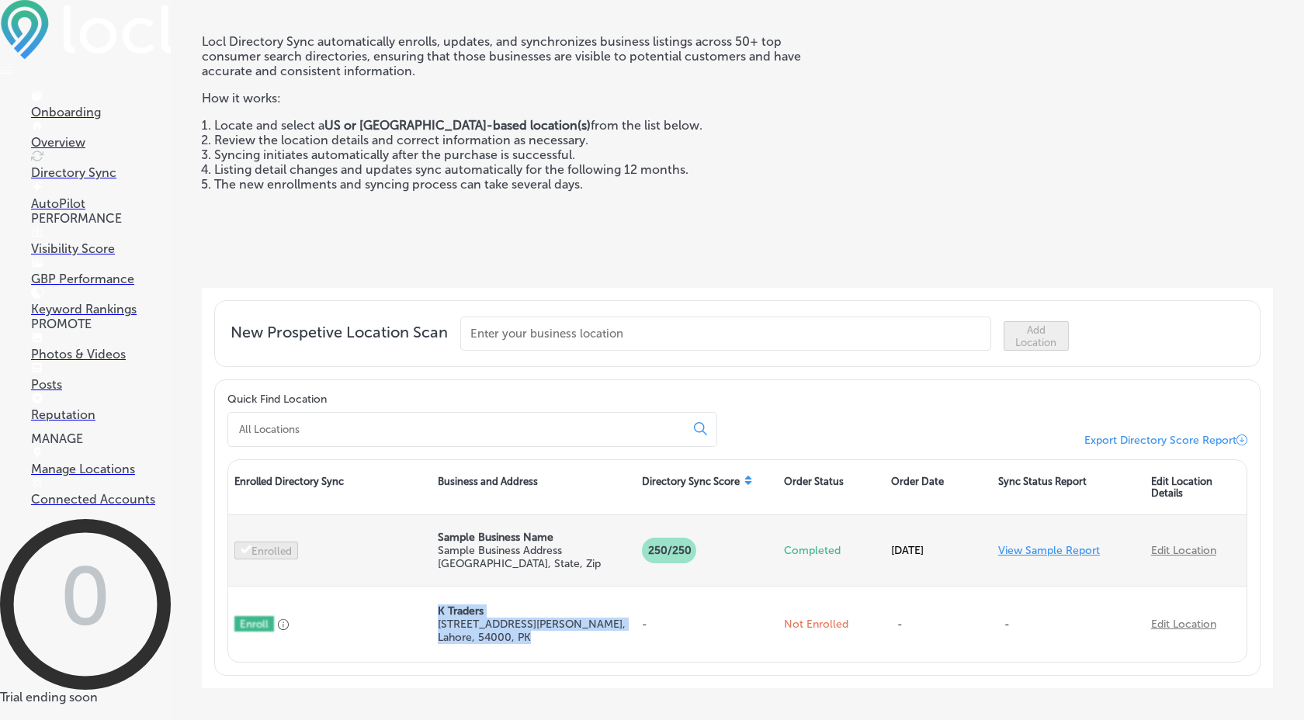
scroll to position [87, 0]
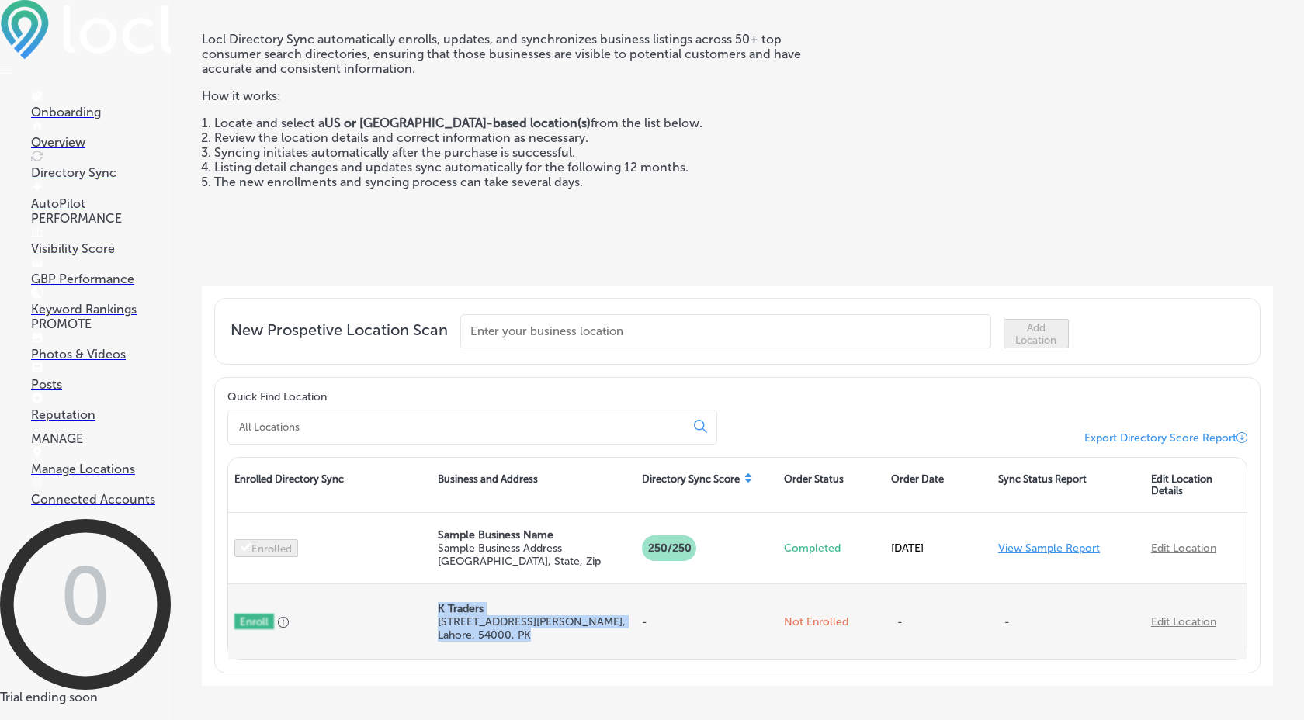
click at [471, 642] on p "[STREET_ADDRESS][PERSON_NAME]" at bounding box center [533, 628] width 191 height 26
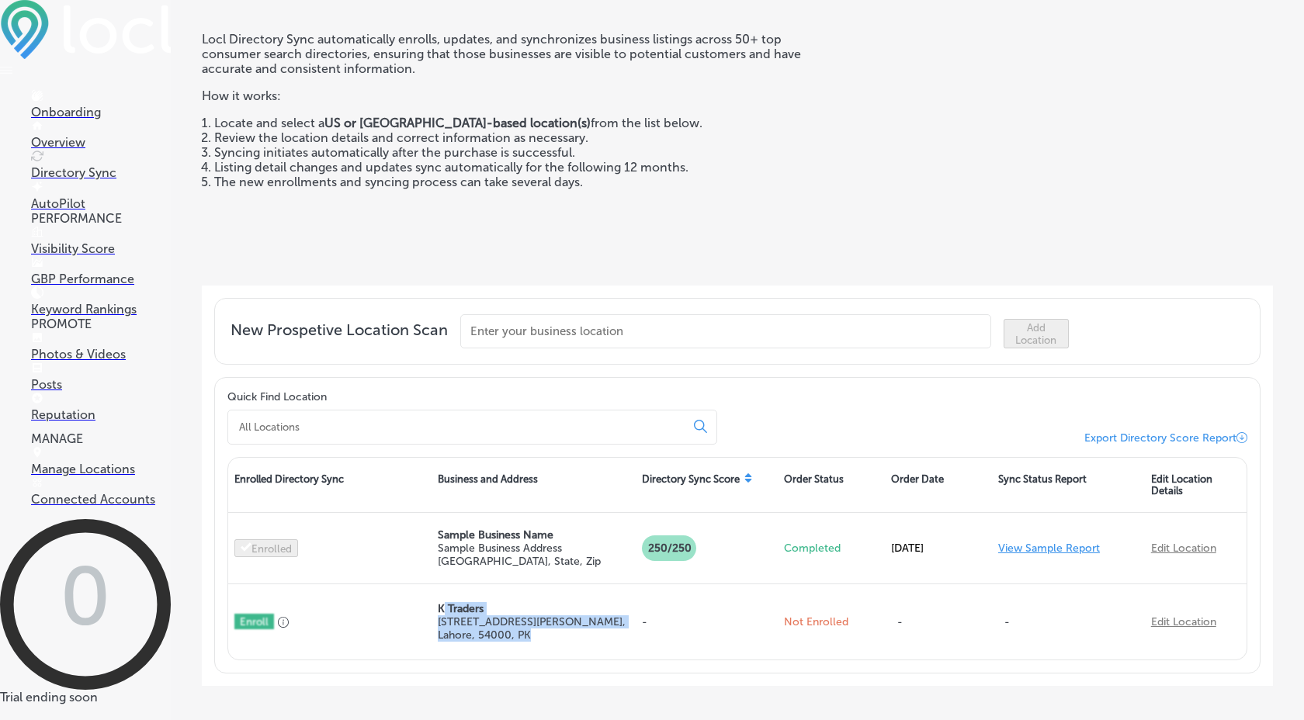
drag, startPoint x: 442, startPoint y: 635, endPoint x: 567, endPoint y: 684, distance: 134.2
click at [567, 674] on div "Quick Find Location Export Directory Score Report Enrolled Directory Sync Busin…" at bounding box center [737, 525] width 1046 height 296
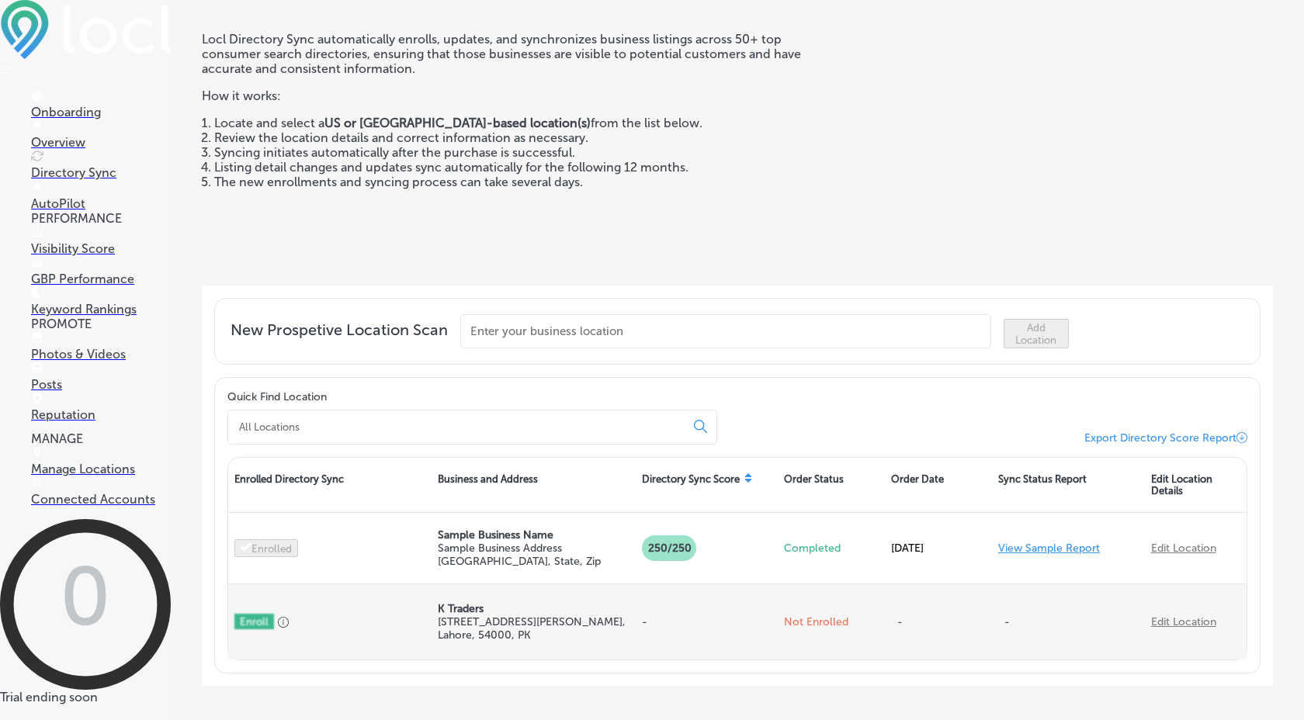
click at [494, 642] on p "[STREET_ADDRESS][PERSON_NAME]" at bounding box center [533, 628] width 191 height 26
drag, startPoint x: 494, startPoint y: 661, endPoint x: 426, endPoint y: 627, distance: 76.4
click at [426, 627] on div "Enroll K Traders [STREET_ADDRESS][PERSON_NAME], PK - Not Enrolled - - Edit Loca…" at bounding box center [737, 621] width 1018 height 75
drag, startPoint x: 857, startPoint y: 638, endPoint x: 729, endPoint y: 629, distance: 127.6
click at [729, 629] on div "Enroll K Traders [STREET_ADDRESS][PERSON_NAME], PK - Not Enrolled - - Edit Loca…" at bounding box center [737, 621] width 1018 height 75
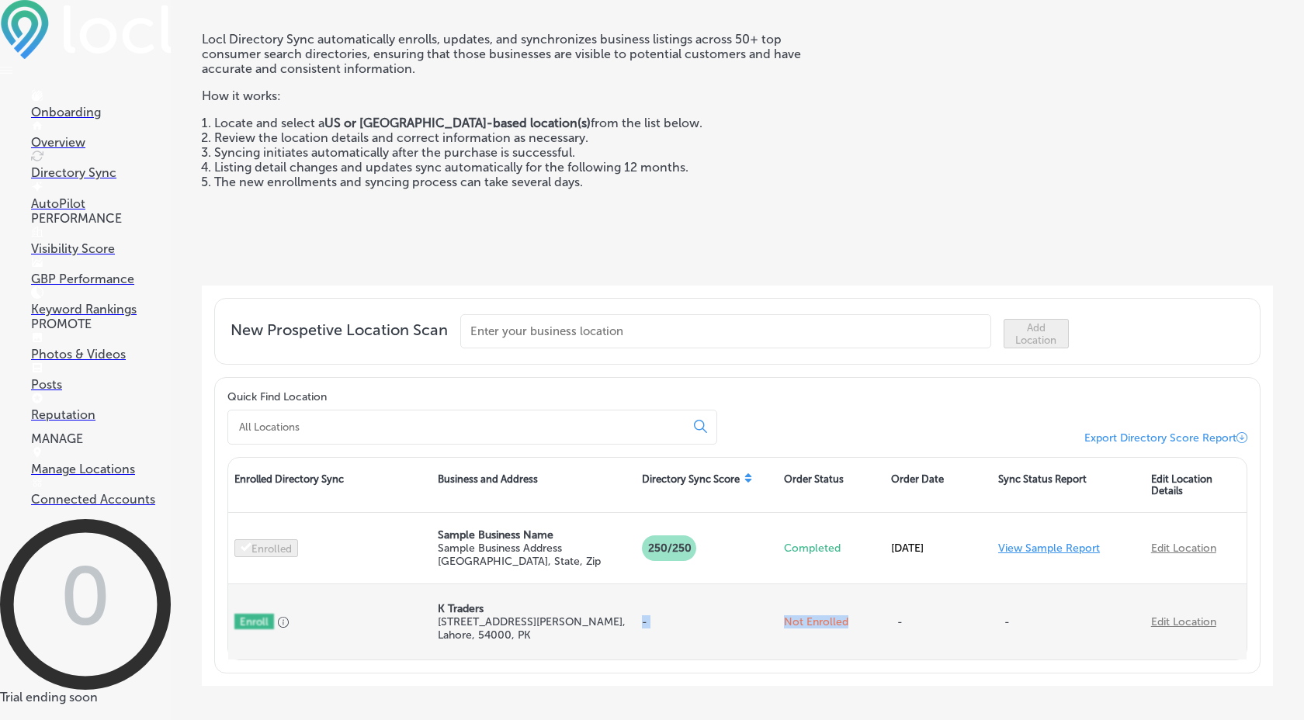
click at [1179, 629] on link "Edit Location" at bounding box center [1183, 621] width 65 height 13
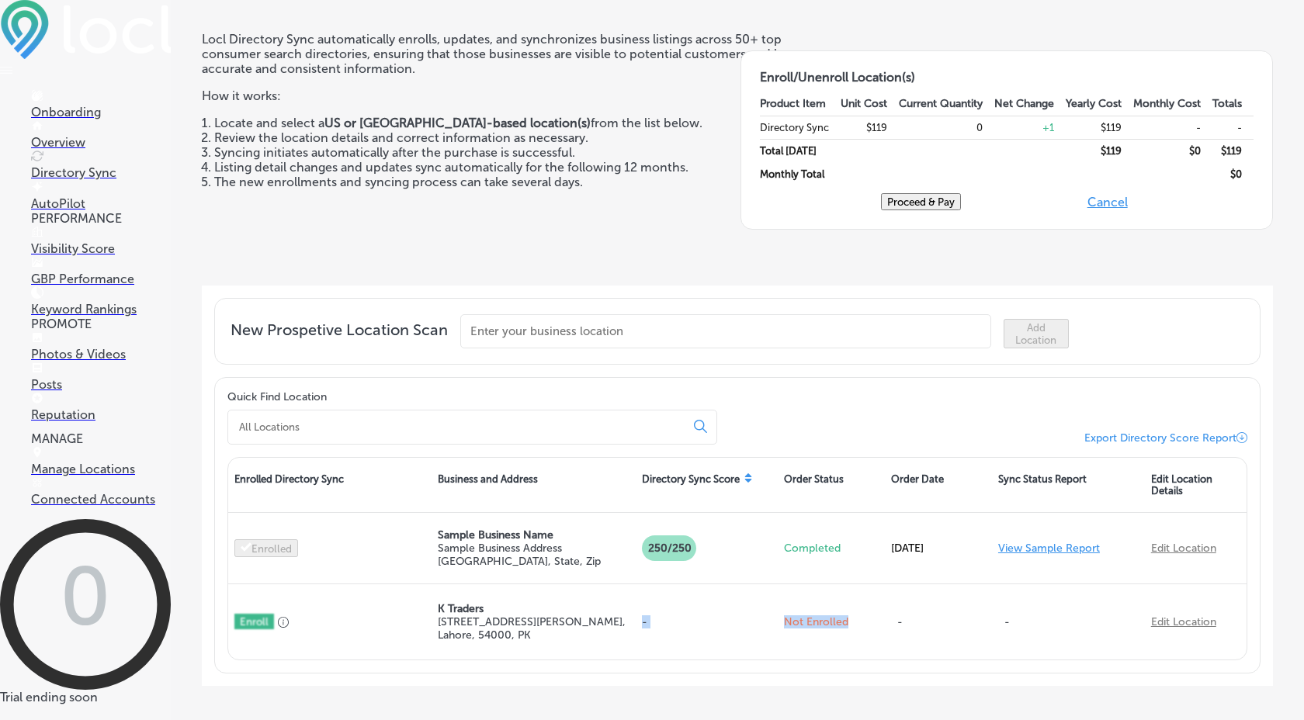
scroll to position [0, 0]
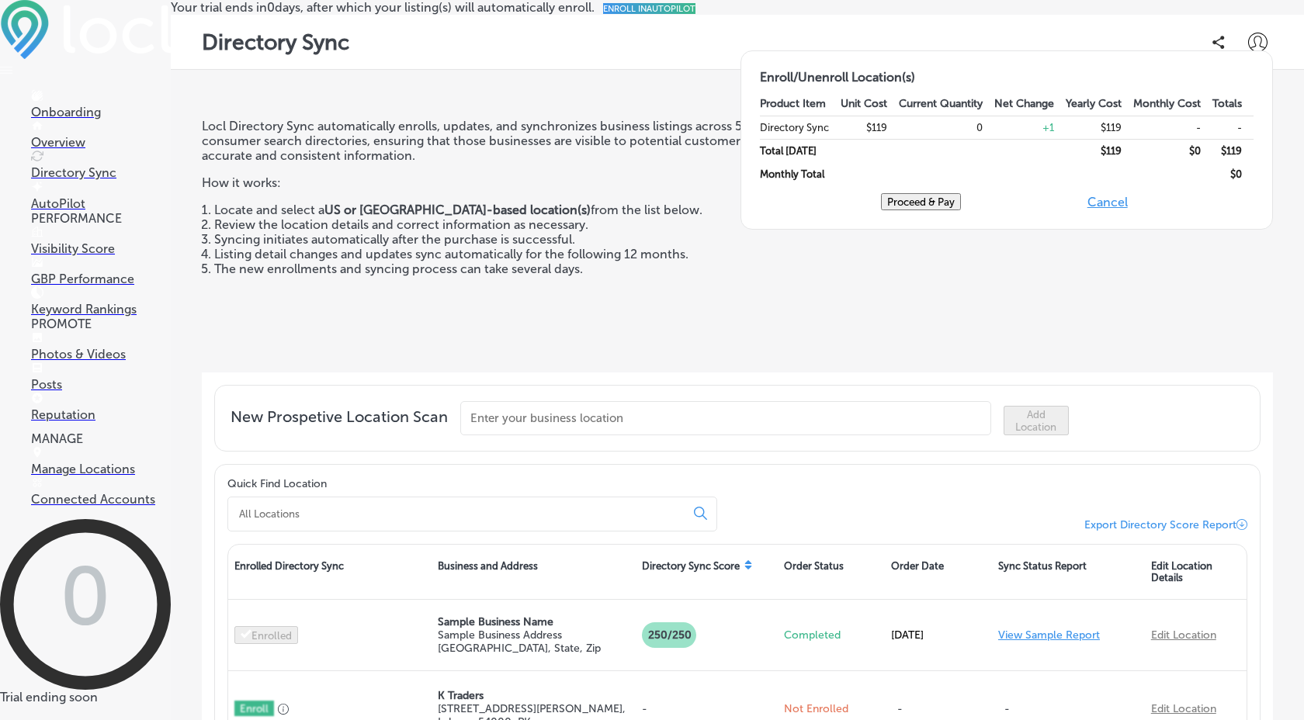
click at [738, 324] on div "Locl Directory Sync automatically enrolls, updates, and synchronizes business l…" at bounding box center [519, 239] width 635 height 241
click at [1132, 209] on button "Cancel" at bounding box center [1108, 201] width 50 height 17
